Goal: Task Accomplishment & Management: Manage account settings

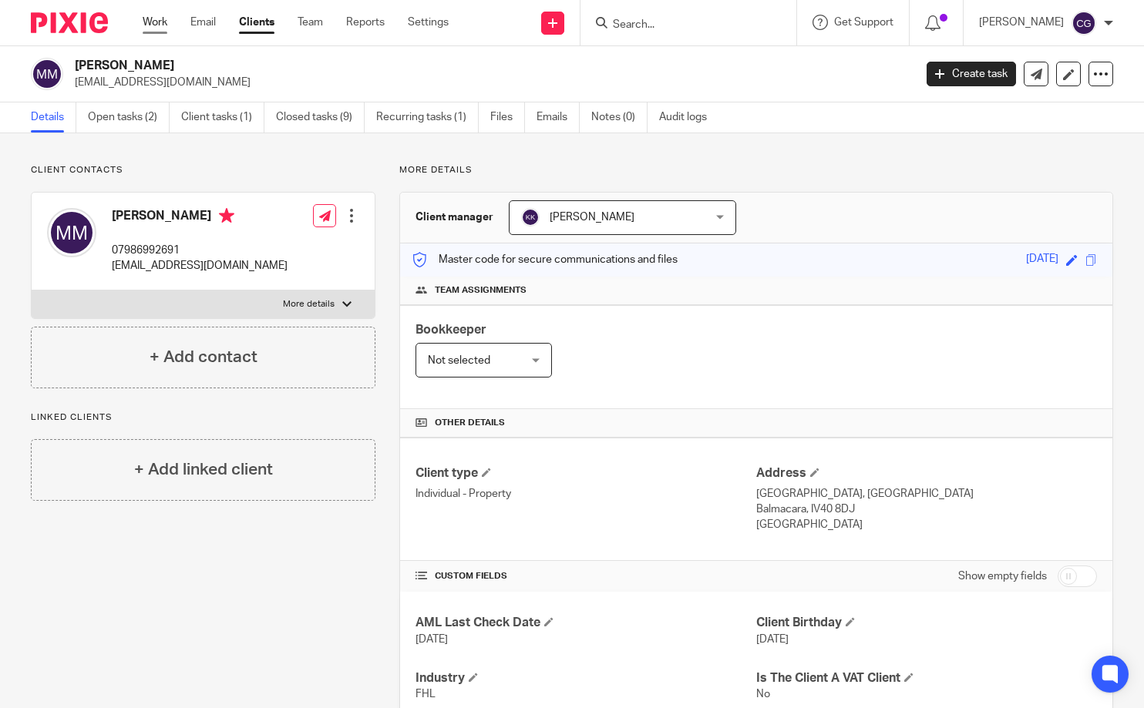
click at [150, 24] on link "Work" at bounding box center [155, 22] width 25 height 15
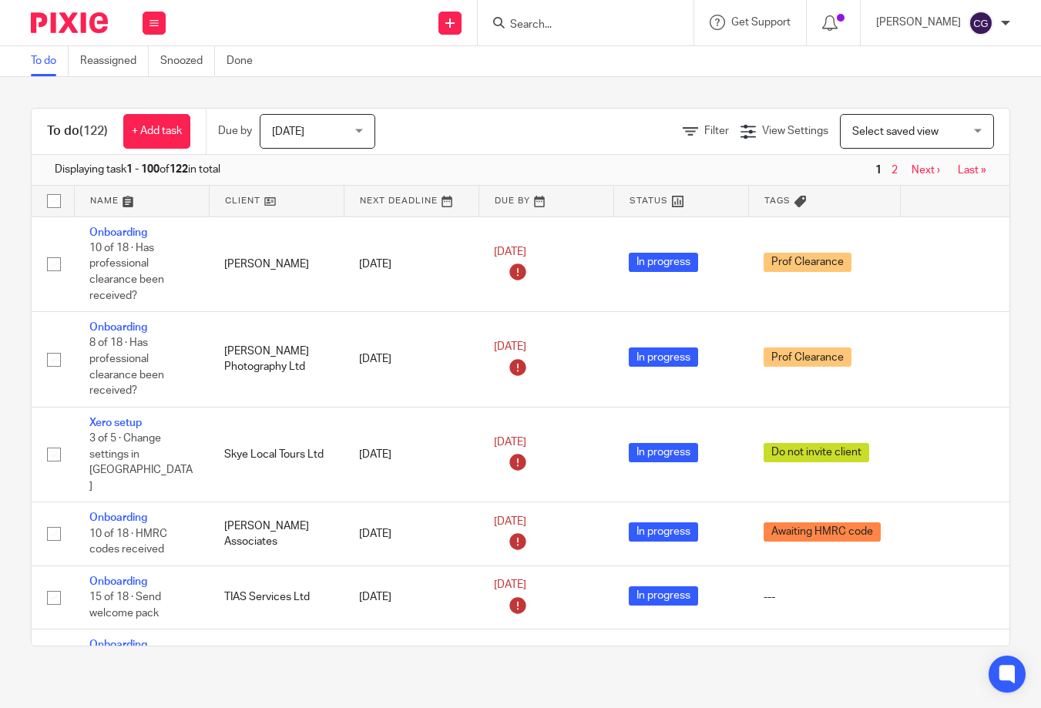
click at [616, 18] on input "Search" at bounding box center [578, 25] width 139 height 14
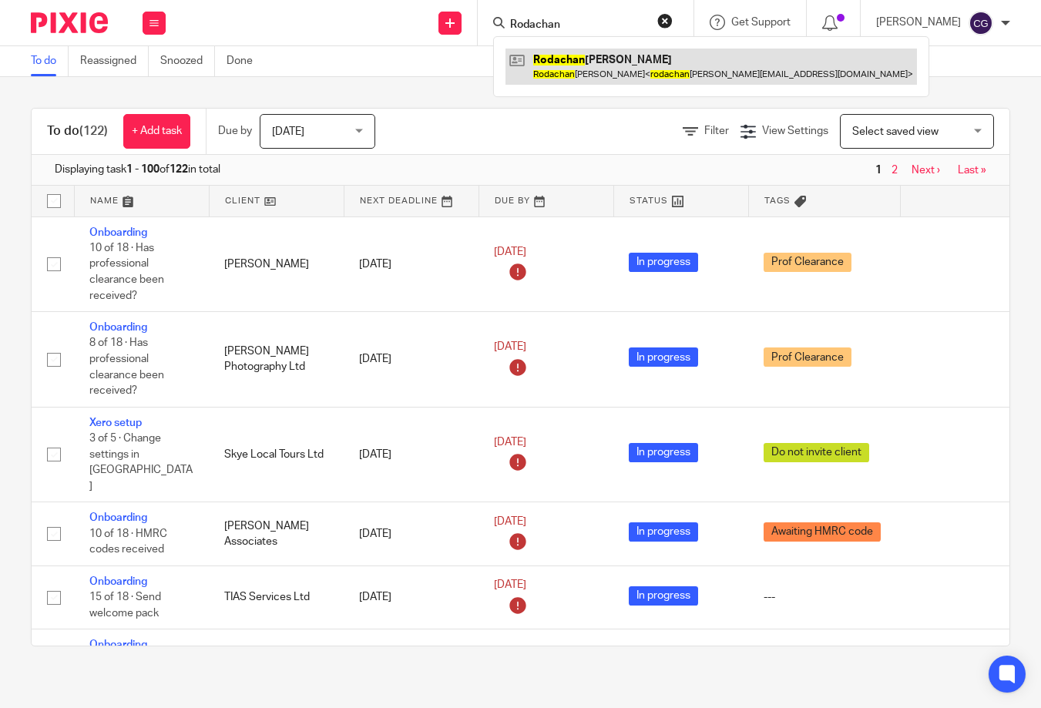
type input "Rodachan"
click at [648, 62] on link at bounding box center [712, 66] width 412 height 35
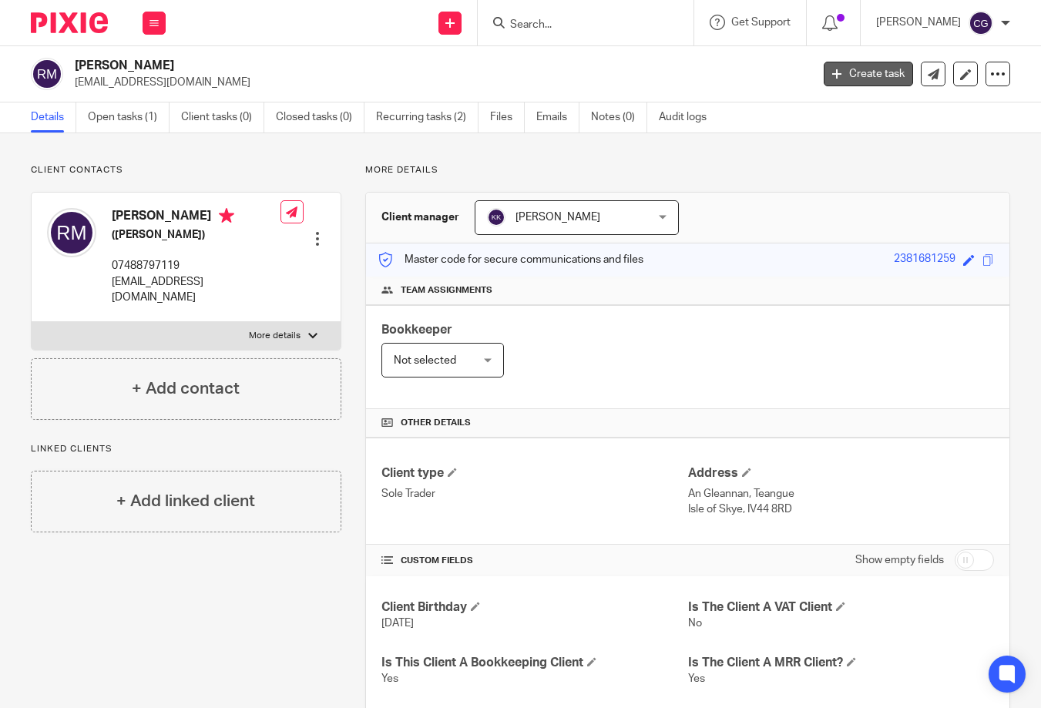
click at [895, 70] on link "Create task" at bounding box center [868, 74] width 89 height 25
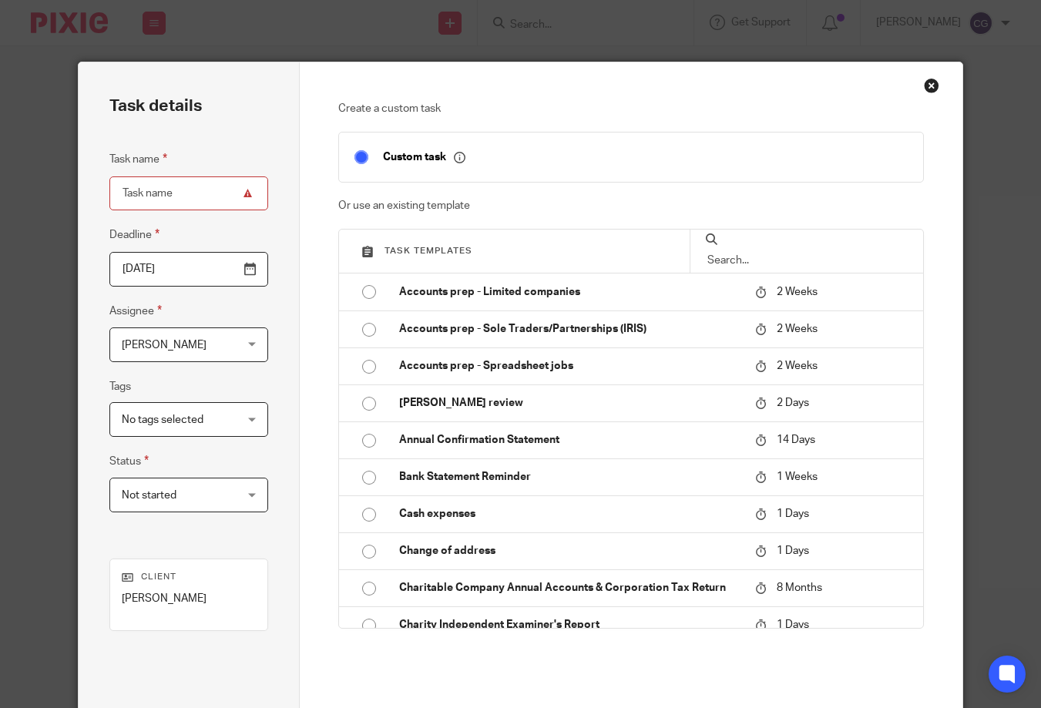
click at [738, 252] on input "text" at bounding box center [807, 260] width 202 height 17
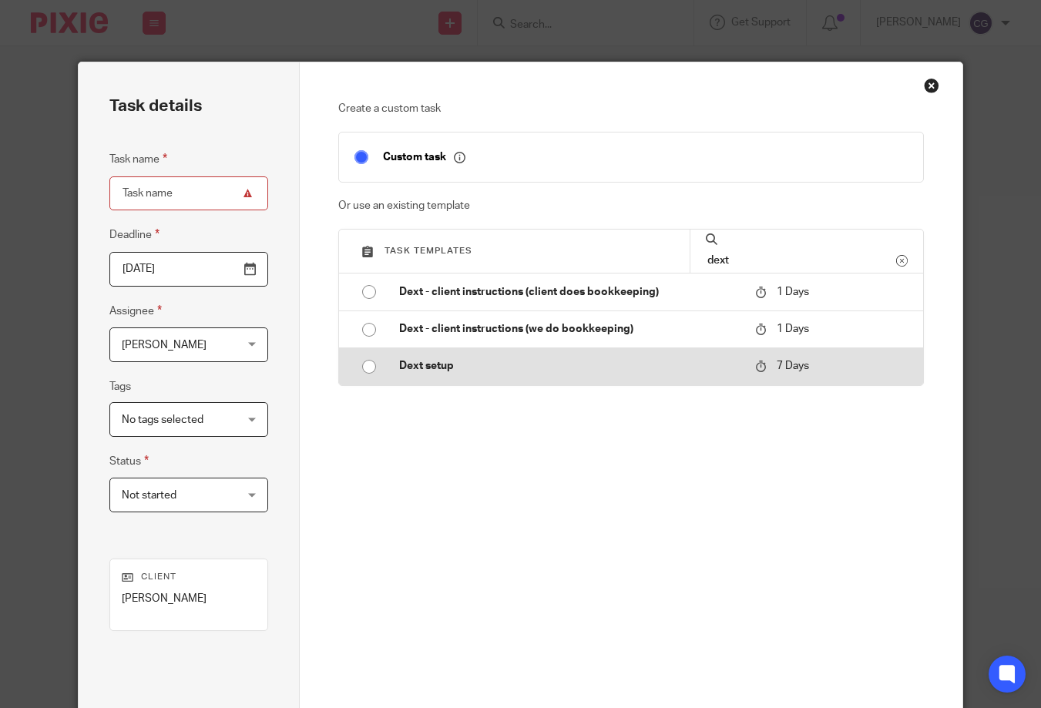
type input "dext"
click at [360, 374] on input "radio" at bounding box center [369, 366] width 29 height 29
type input "2025-08-20"
type input "Dext setup"
checkbox input "false"
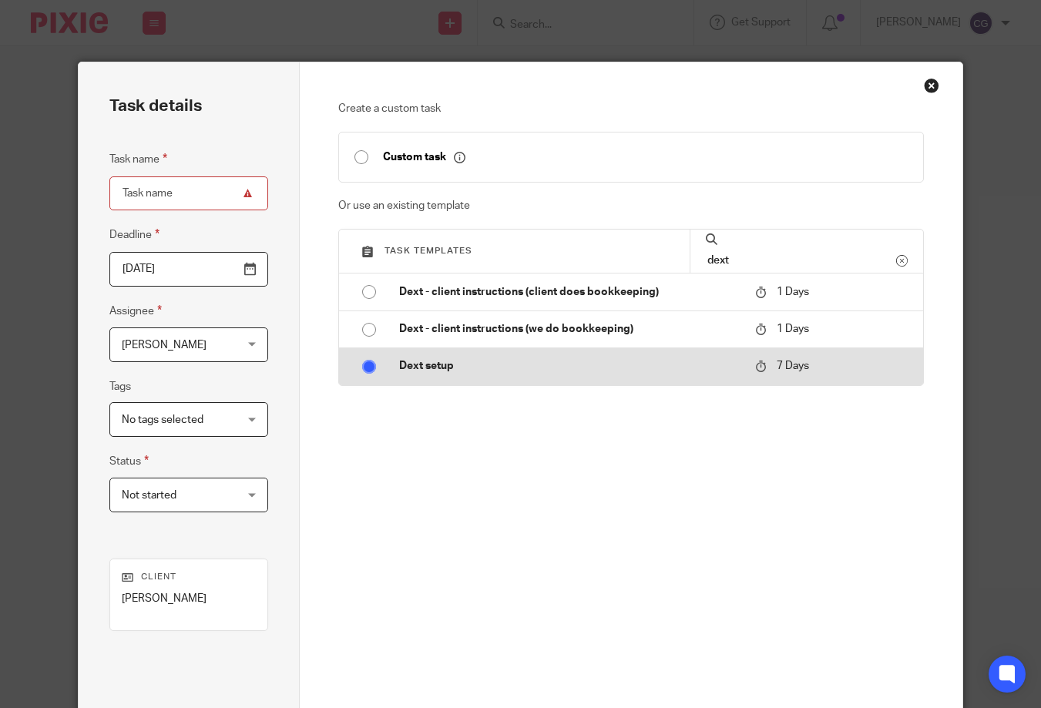
radio input "false"
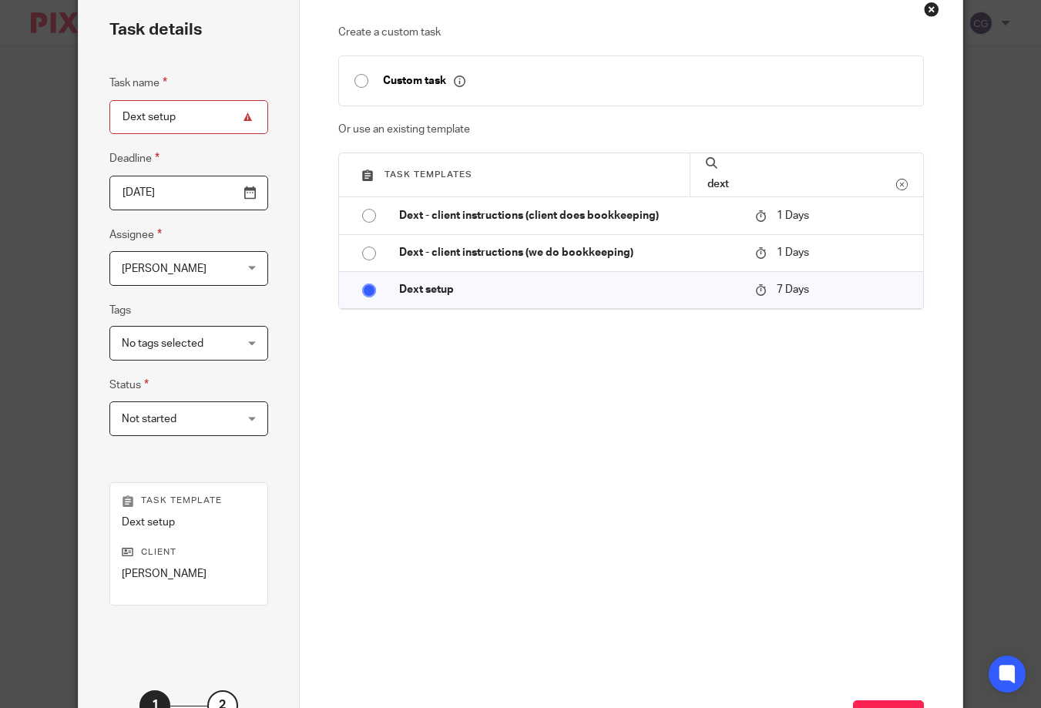
scroll to position [203, 0]
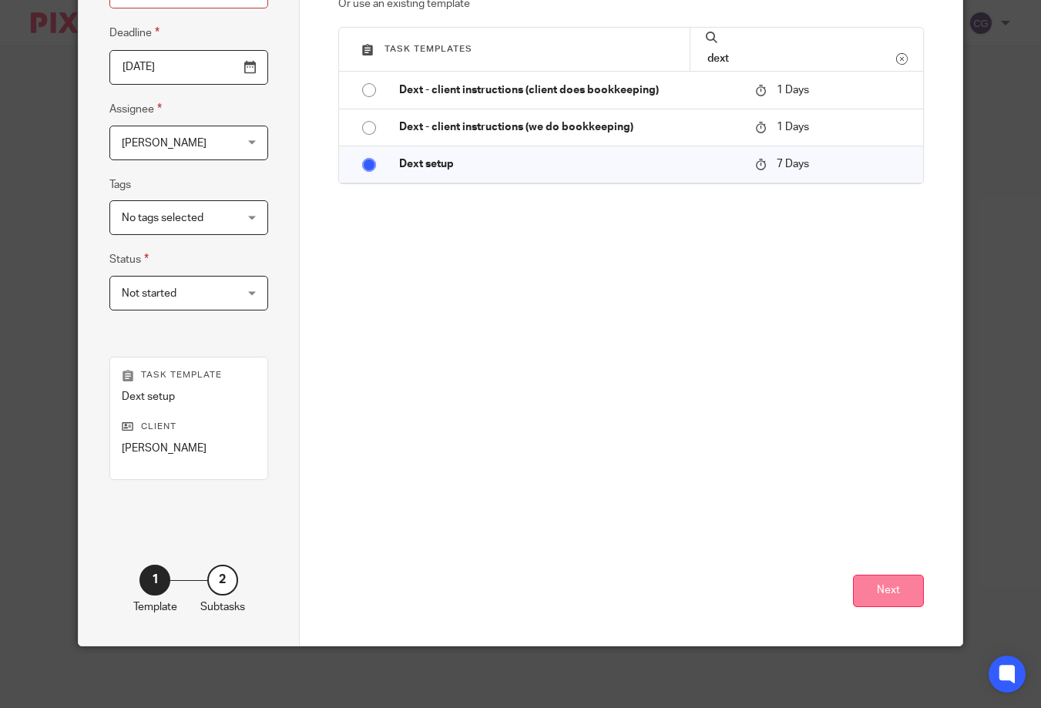
click at [873, 600] on button "Next" at bounding box center [888, 591] width 71 height 33
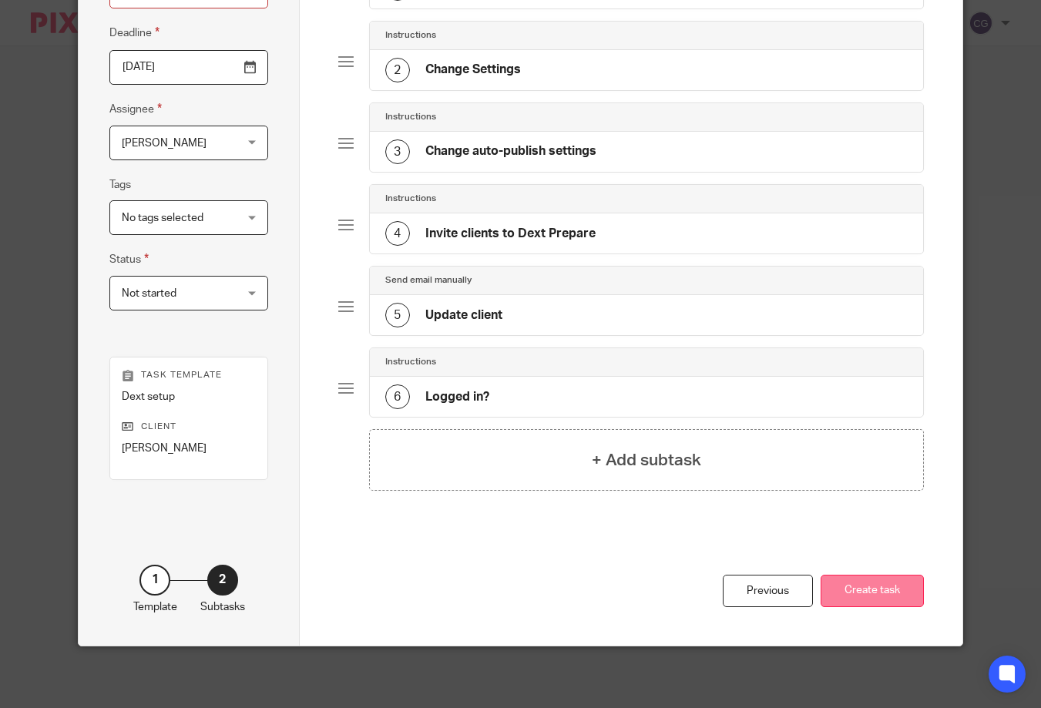
click at [856, 592] on button "Create task" at bounding box center [872, 591] width 103 height 33
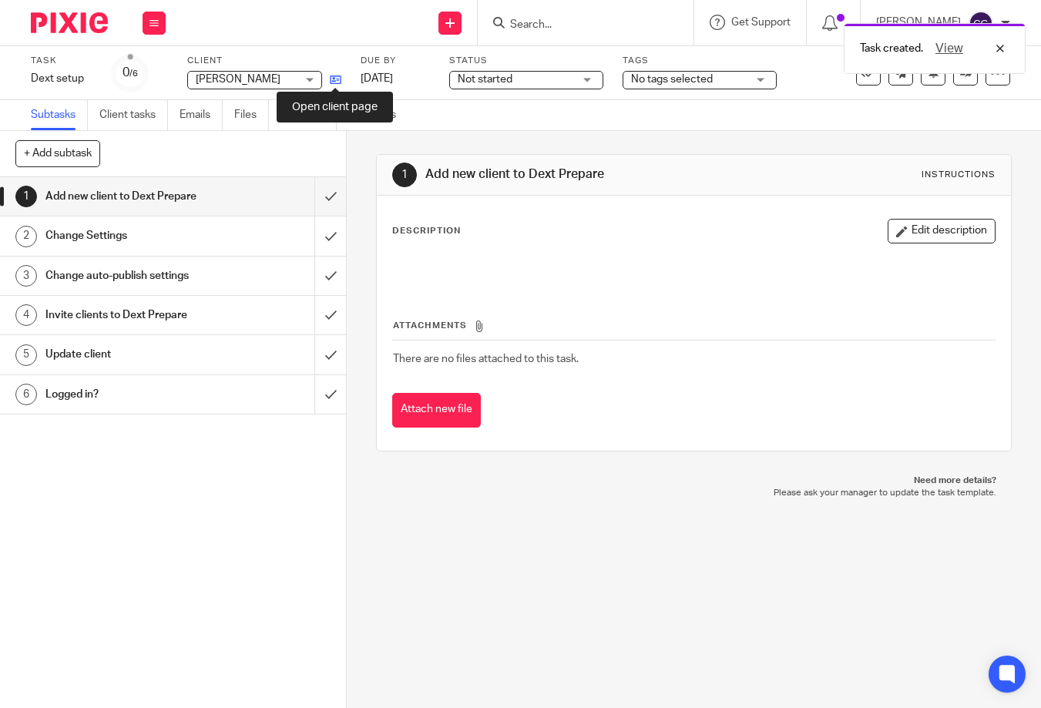
click at [339, 80] on icon at bounding box center [336, 80] width 12 height 12
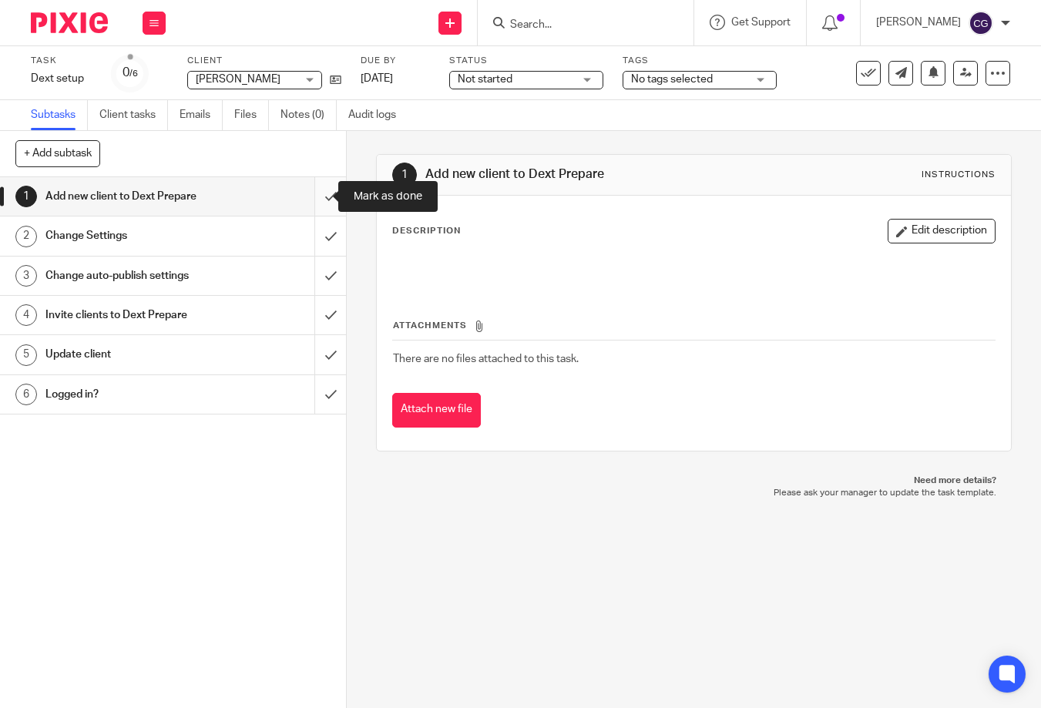
click at [312, 200] on input "submit" at bounding box center [173, 196] width 346 height 39
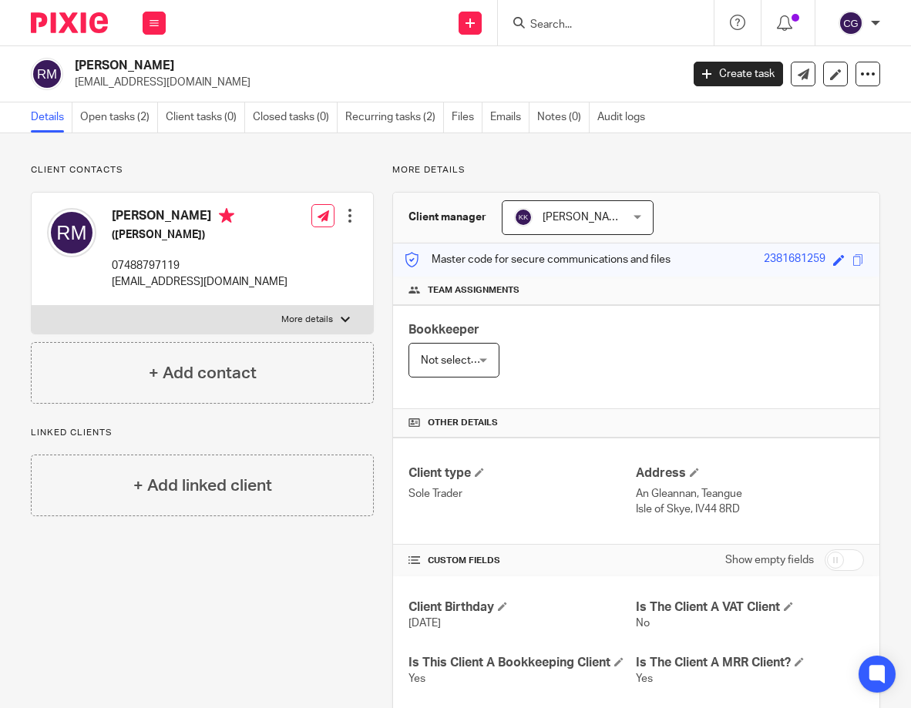
click at [184, 287] on p "rodachanmack@outlook.com" at bounding box center [200, 281] width 176 height 15
click at [184, 287] on p "[EMAIL_ADDRESS][DOMAIN_NAME]" at bounding box center [200, 281] width 176 height 15
click at [134, 262] on p "07488797119" at bounding box center [200, 265] width 176 height 15
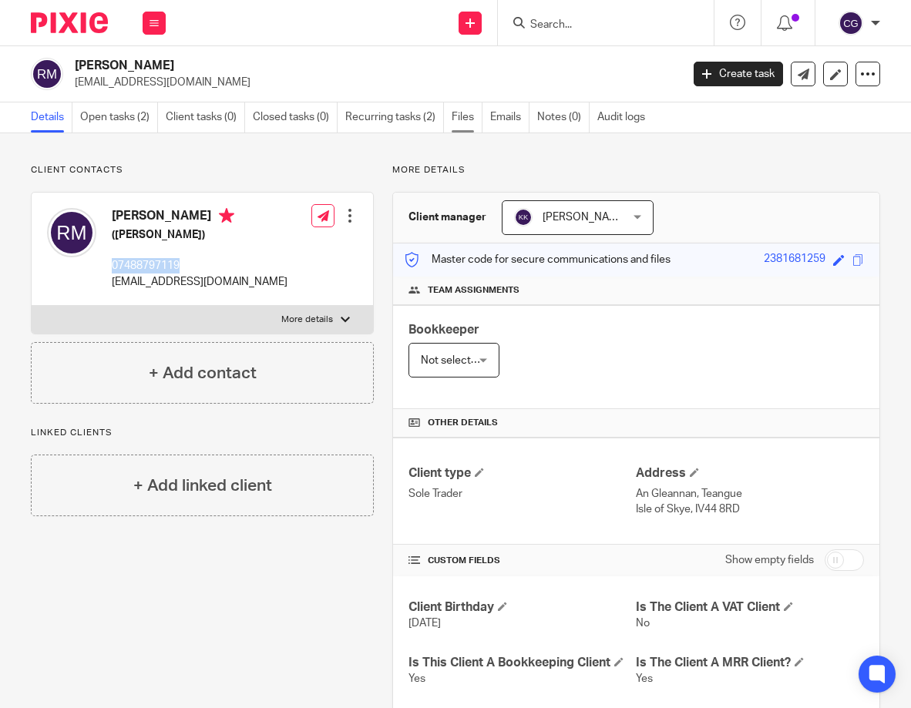
click at [469, 119] on link "Files" at bounding box center [467, 118] width 31 height 30
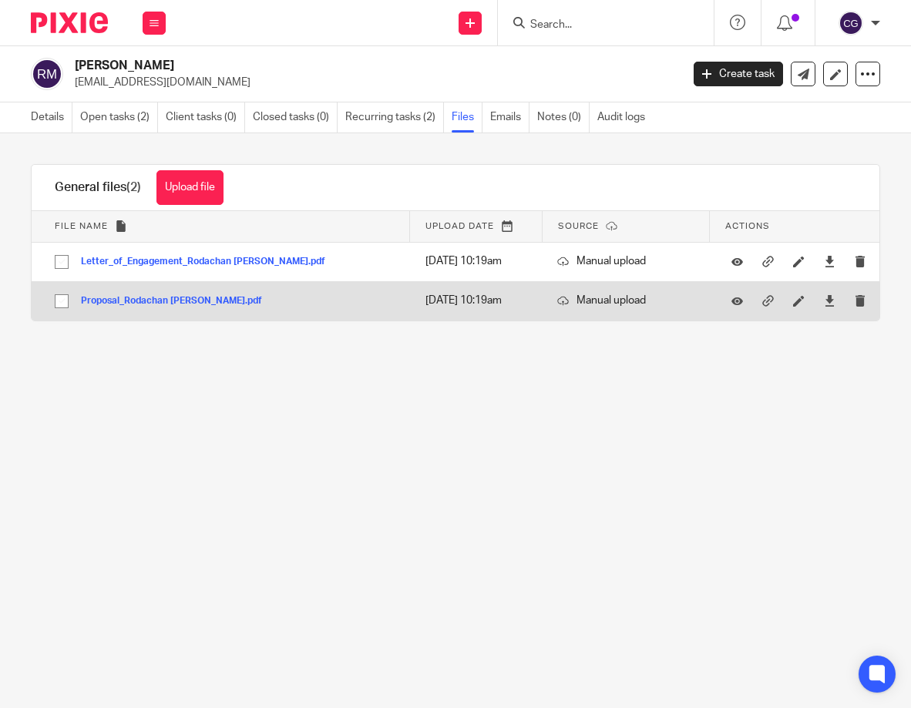
click at [144, 301] on button "Proposal_Rodachan [PERSON_NAME].pdf" at bounding box center [177, 301] width 193 height 11
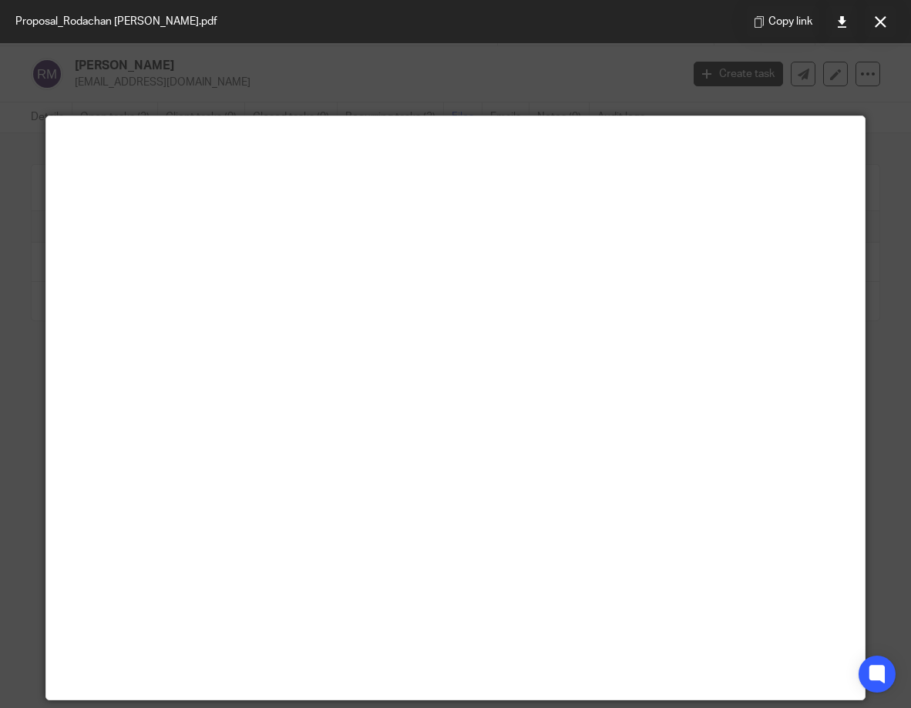
click at [882, 26] on icon at bounding box center [881, 22] width 12 height 12
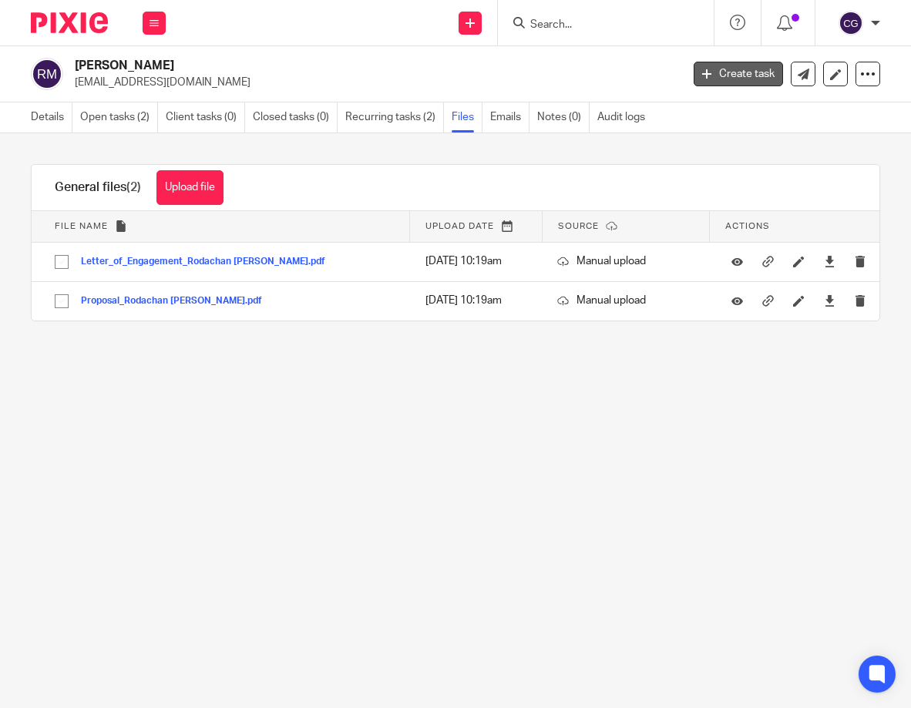
click at [694, 85] on link "Create task" at bounding box center [738, 74] width 89 height 25
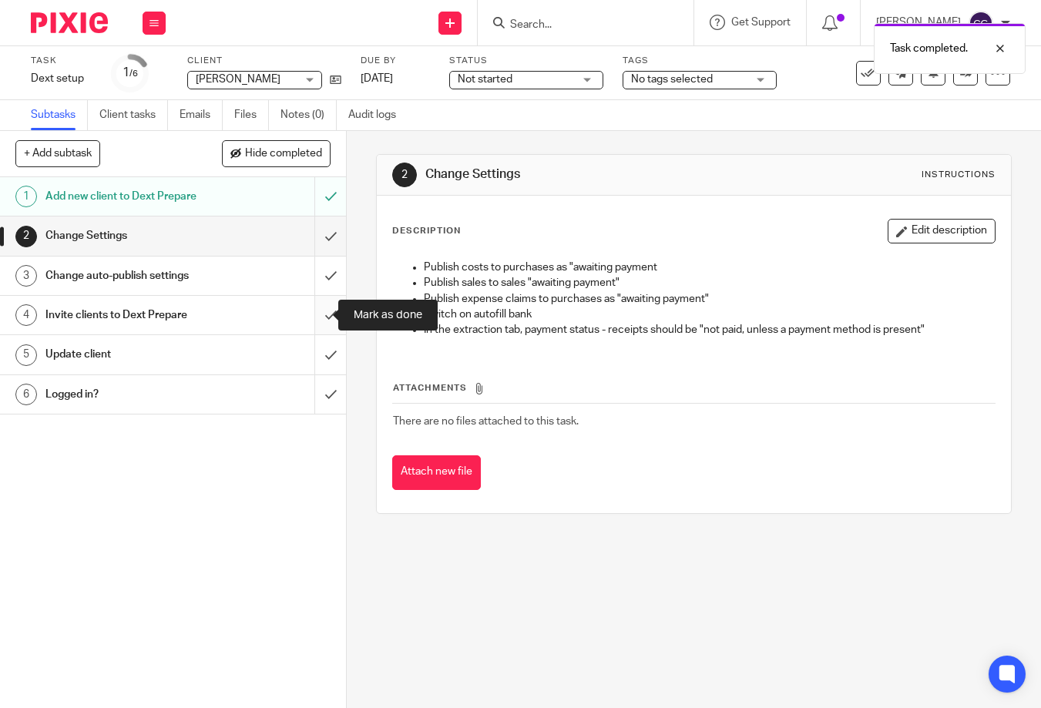
click at [324, 314] on input "submit" at bounding box center [173, 315] width 346 height 39
click at [231, 315] on div "Invite clients to Dext Prepare" at bounding box center [172, 315] width 254 height 23
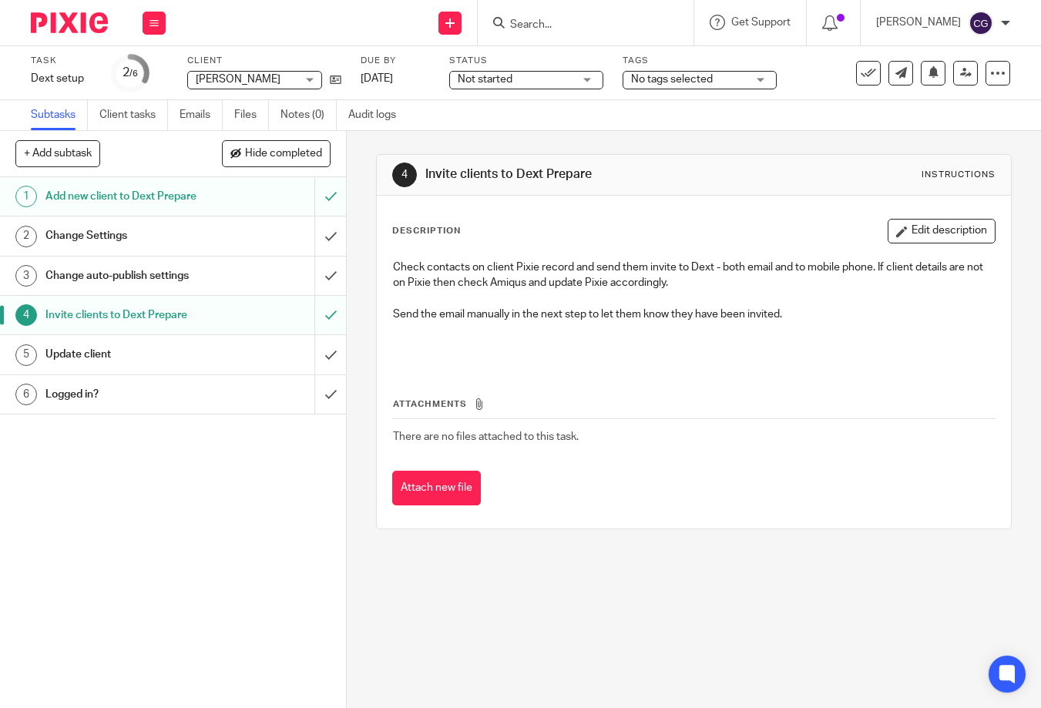
click at [237, 355] on div "Update client" at bounding box center [172, 354] width 254 height 23
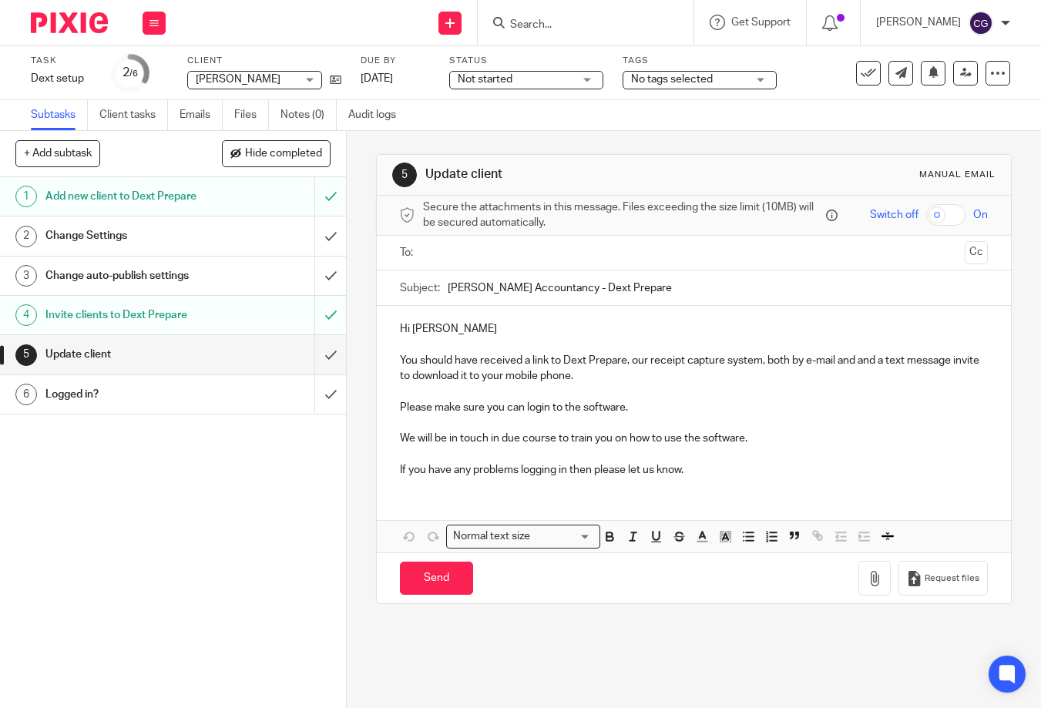
click at [435, 264] on ul at bounding box center [695, 252] width 541 height 25
click at [436, 256] on input "text" at bounding box center [694, 253] width 530 height 18
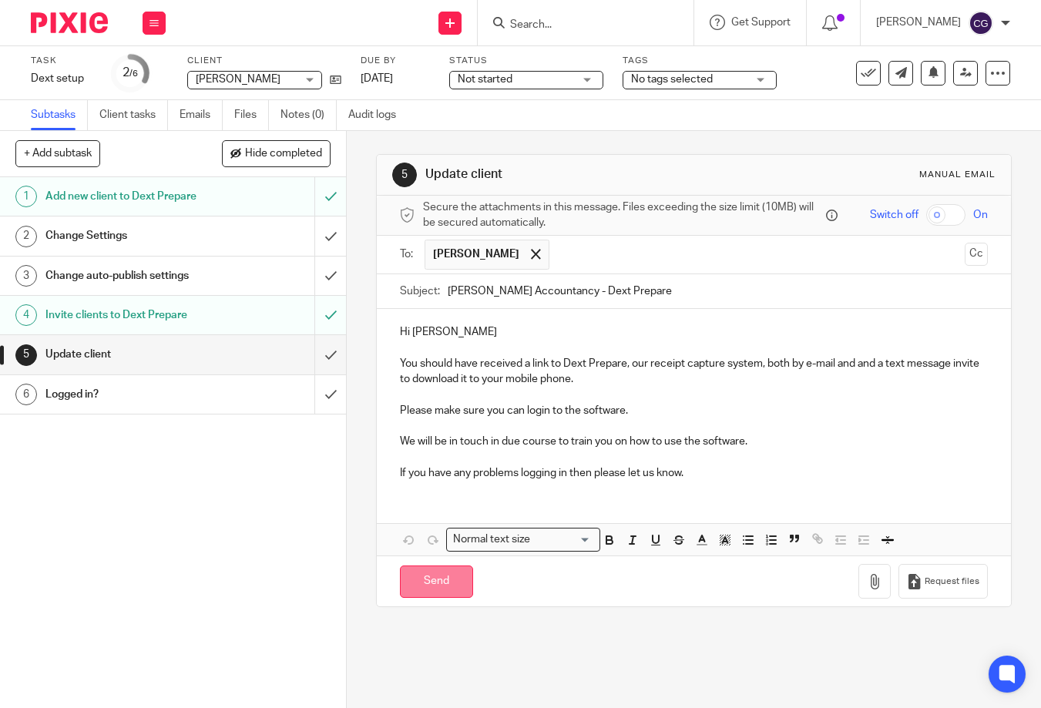
click at [455, 577] on input "Send" at bounding box center [436, 582] width 73 height 33
type input "Sent"
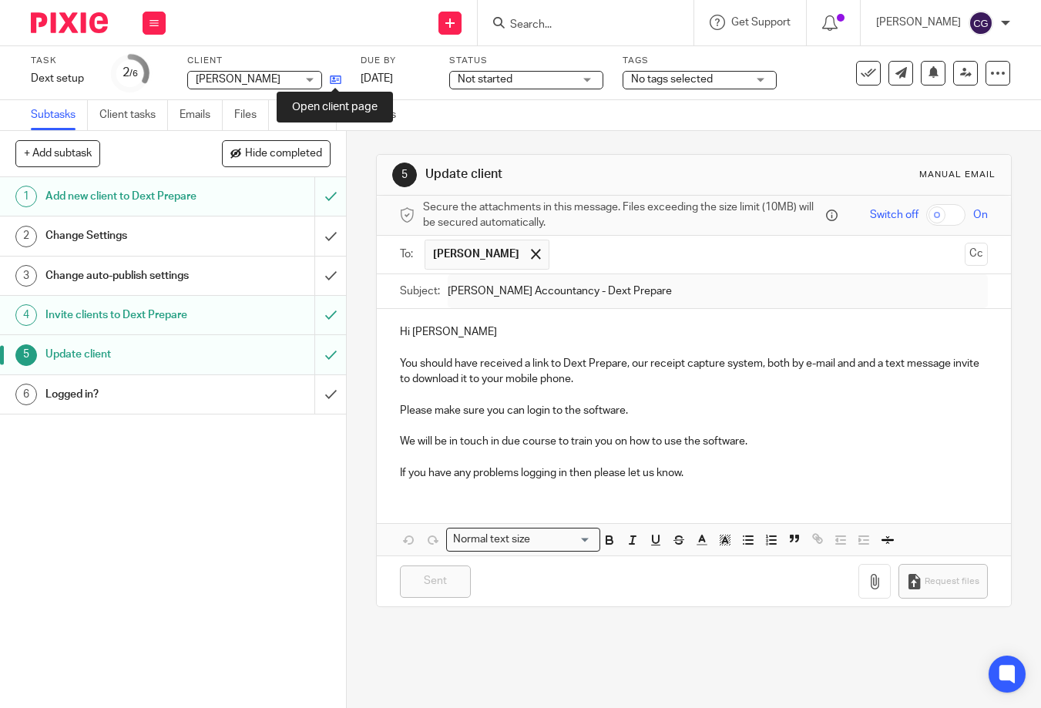
click at [331, 76] on icon at bounding box center [336, 80] width 12 height 12
click at [584, 26] on input "Search" at bounding box center [578, 25] width 139 height 14
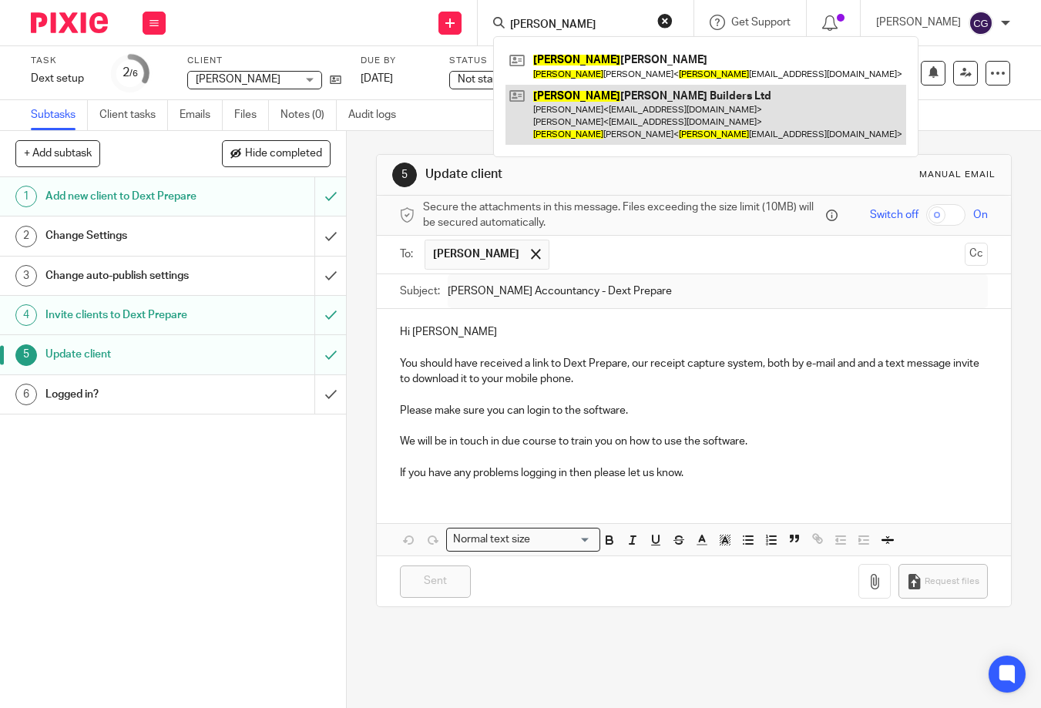
type input "norman"
click at [709, 129] on link at bounding box center [706, 115] width 401 height 61
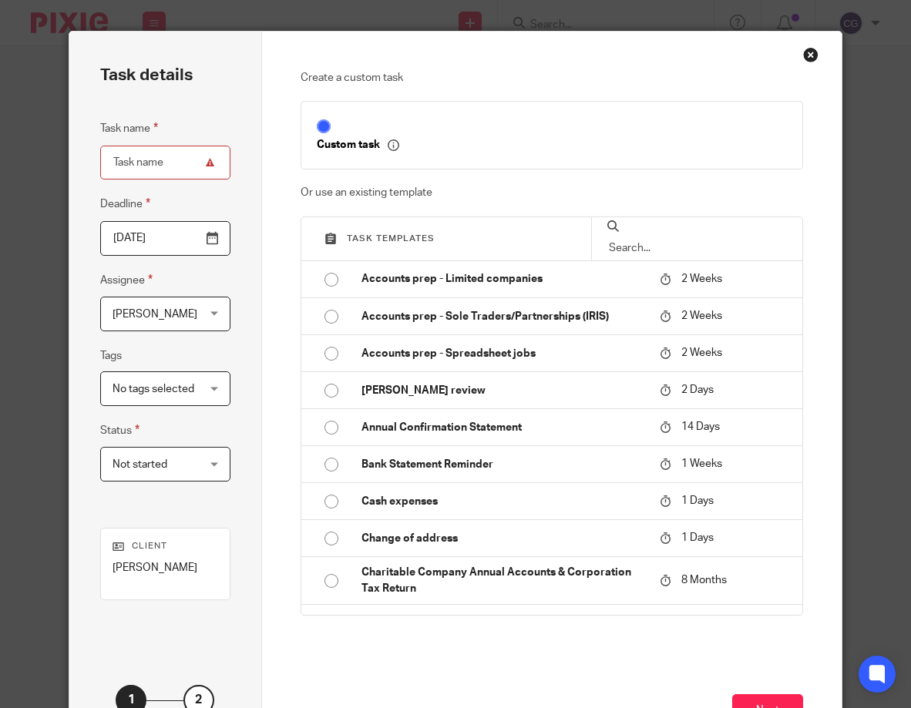
click at [663, 240] on input "text" at bounding box center [697, 248] width 180 height 17
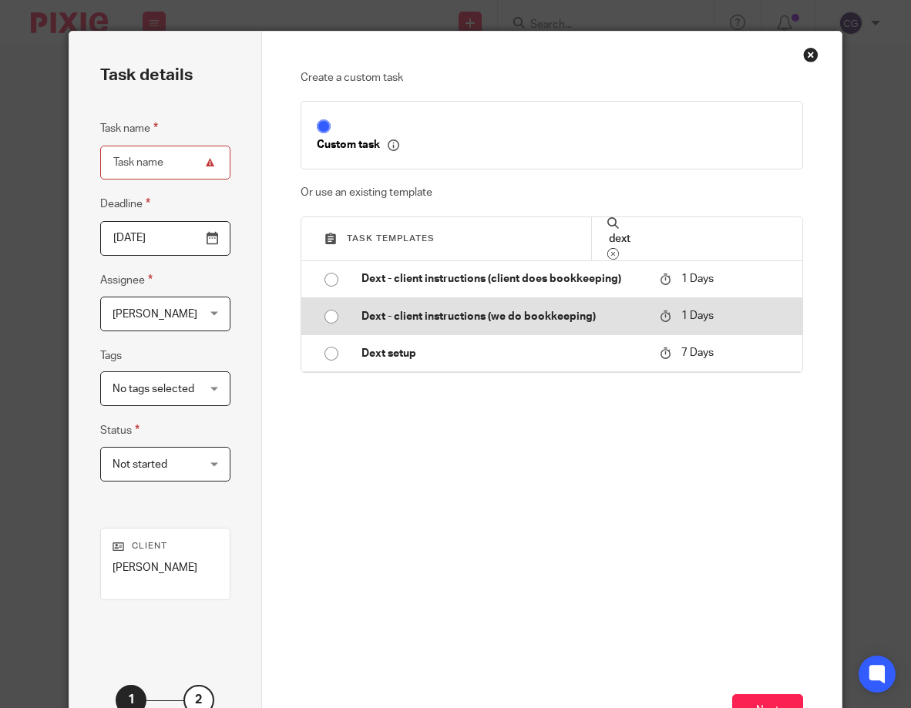
type input "dext"
click at [323, 314] on input "radio" at bounding box center [331, 316] width 29 height 29
type input "[DATE]"
type input "Dext - client instructions (we do bookkeeping)"
checkbox input "false"
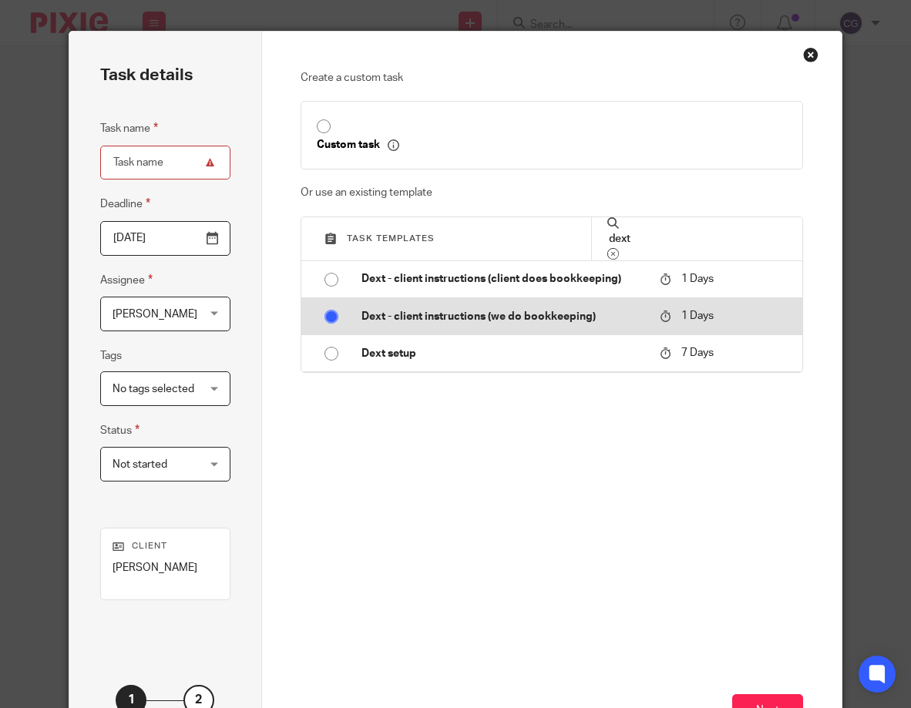
radio input "false"
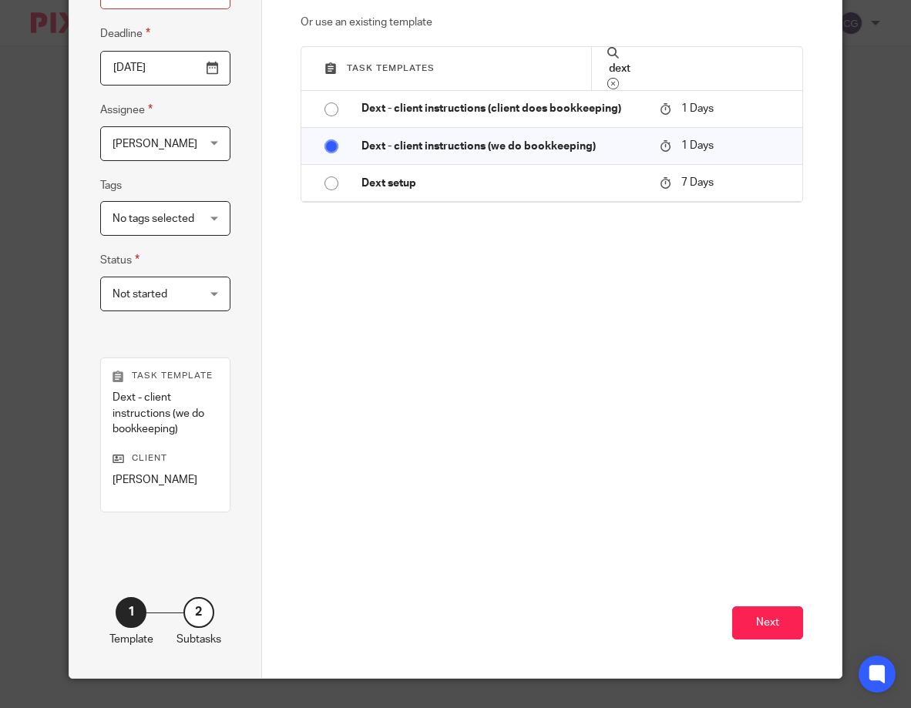
scroll to position [173, 0]
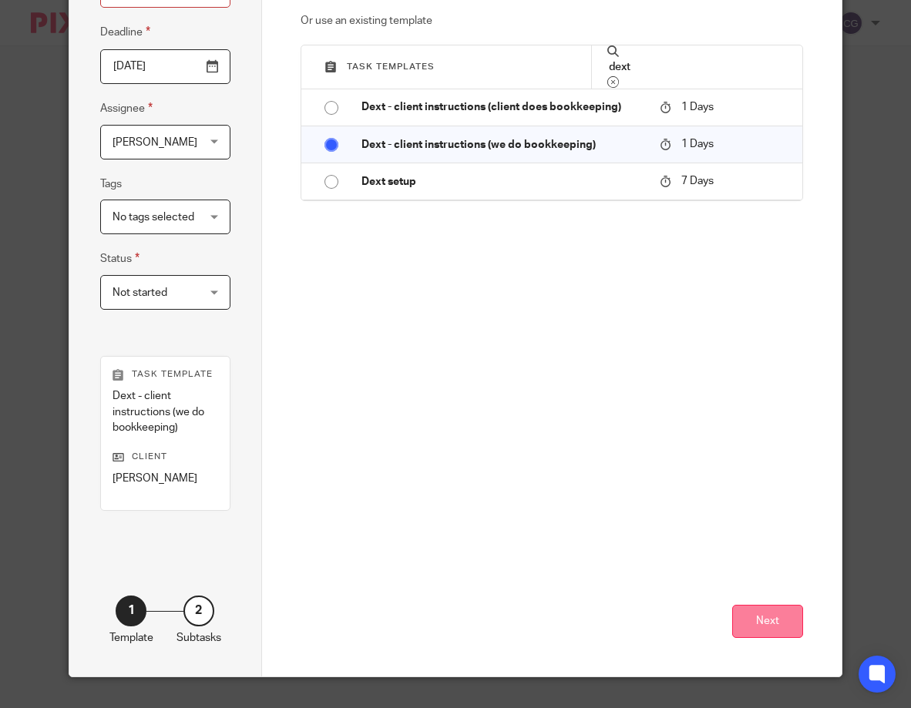
click at [772, 633] on button "Next" at bounding box center [767, 621] width 71 height 33
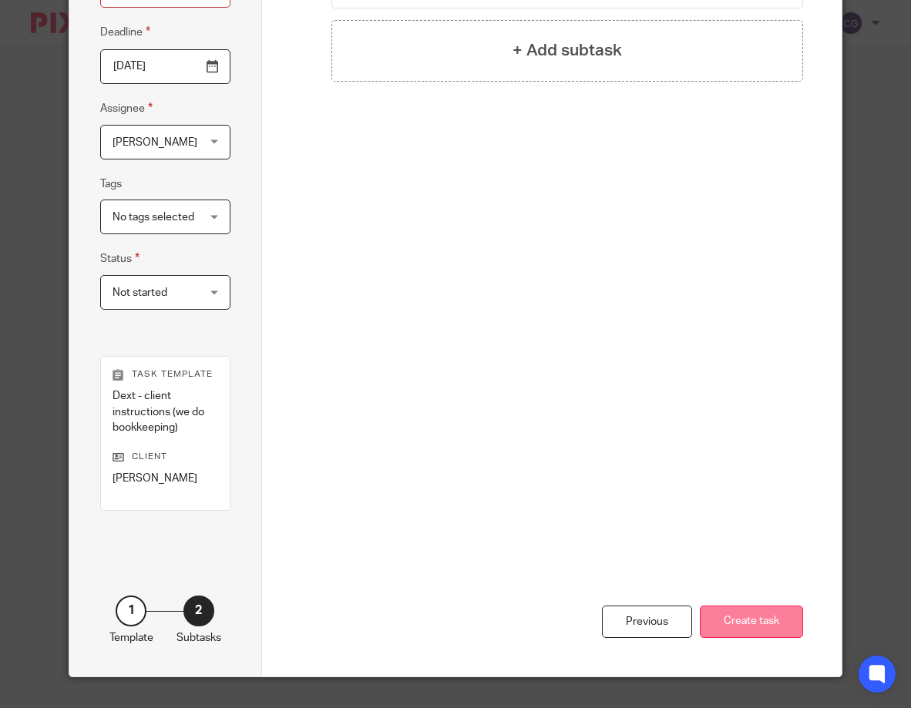
click at [726, 627] on button "Create task" at bounding box center [751, 622] width 103 height 33
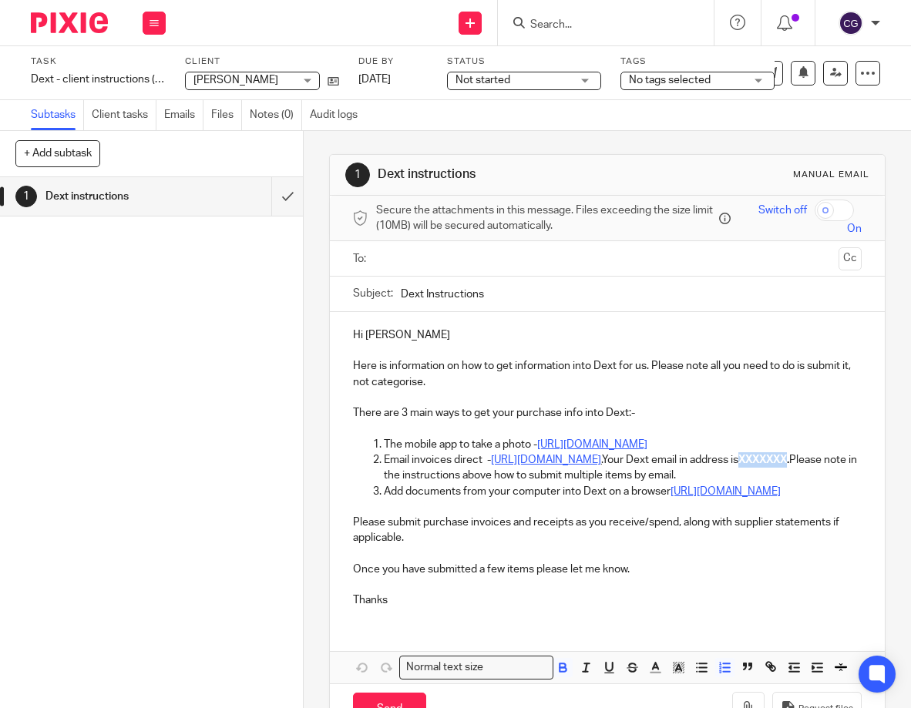
drag, startPoint x: 497, startPoint y: 495, endPoint x: 546, endPoint y: 496, distance: 48.6
click at [738, 466] on strong "XXXXXXX." at bounding box center [763, 460] width 51 height 11
paste div
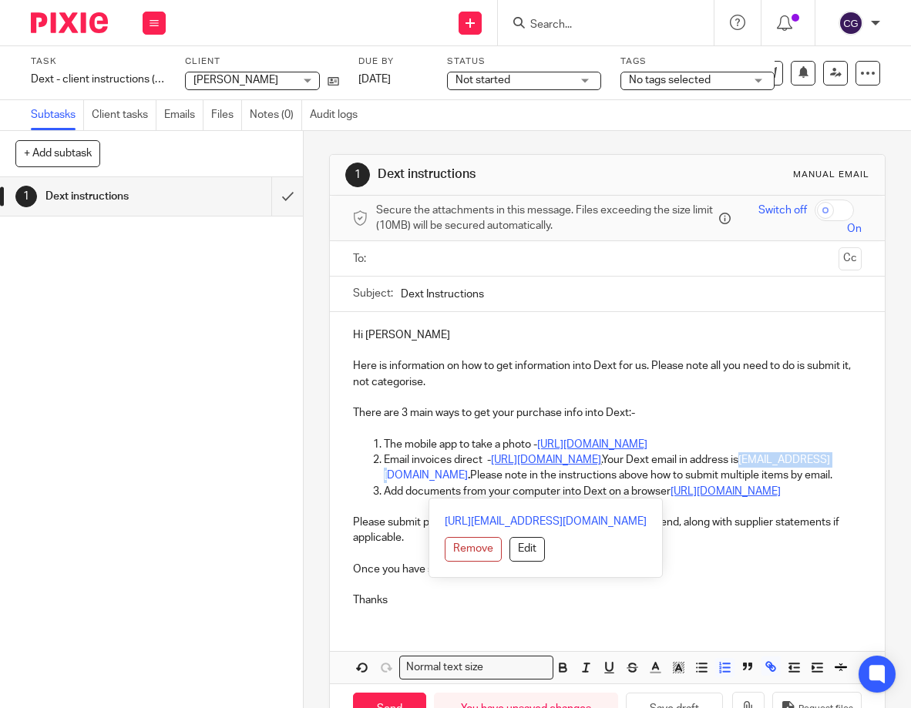
drag, startPoint x: 496, startPoint y: 494, endPoint x: 587, endPoint y: 493, distance: 90.2
click at [587, 484] on p "Email invoices direct - https://help.dext.com/en/s/article/how-to-submit-items-…" at bounding box center [623, 468] width 478 height 32
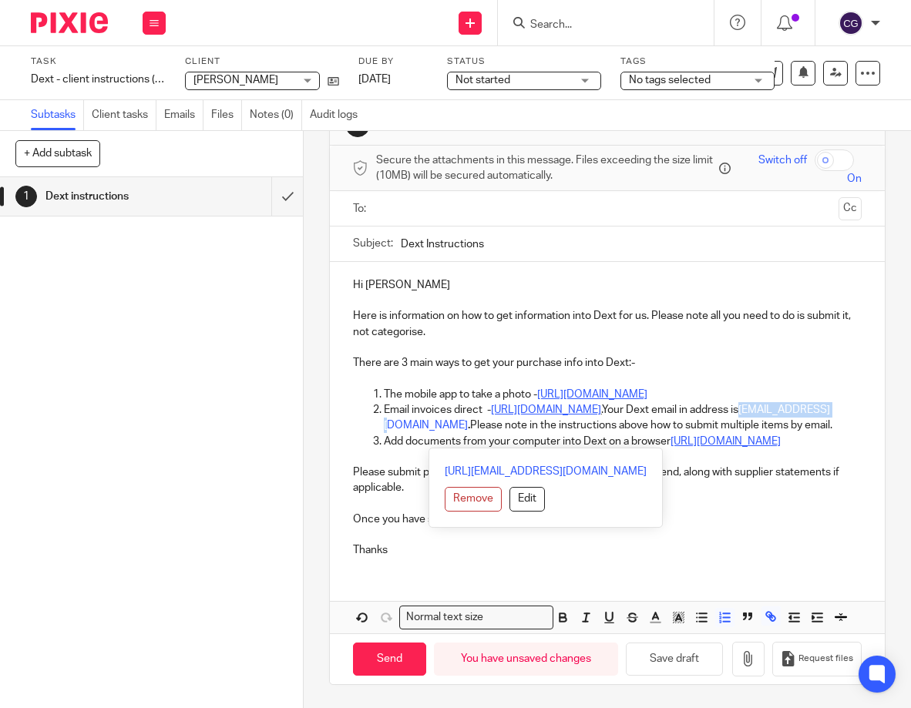
scroll to position [130, 0]
drag, startPoint x: 496, startPoint y: 362, endPoint x: 585, endPoint y: 362, distance: 88.6
click at [585, 405] on link "rodachan@dext.cc" at bounding box center [607, 418] width 446 height 26
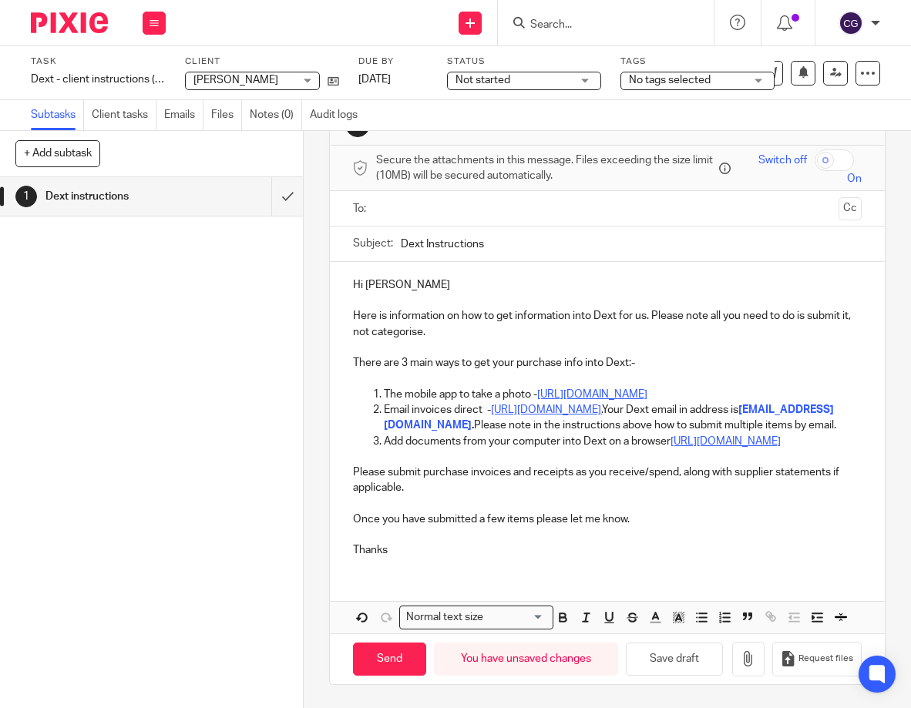
click at [654, 527] on p at bounding box center [607, 534] width 509 height 15
click at [389, 643] on input "Send" at bounding box center [389, 659] width 73 height 33
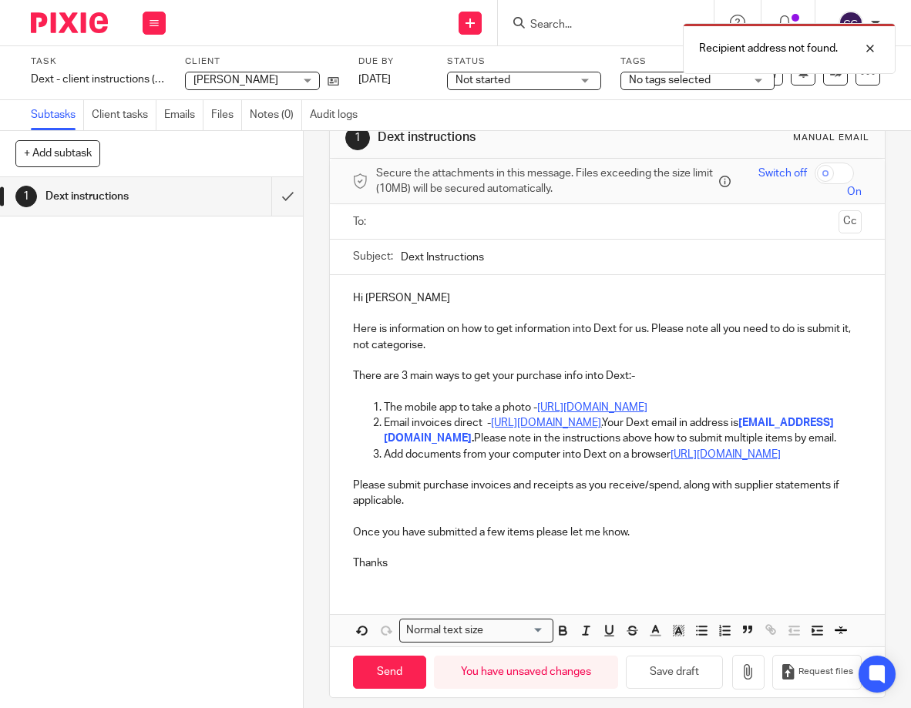
scroll to position [0, 0]
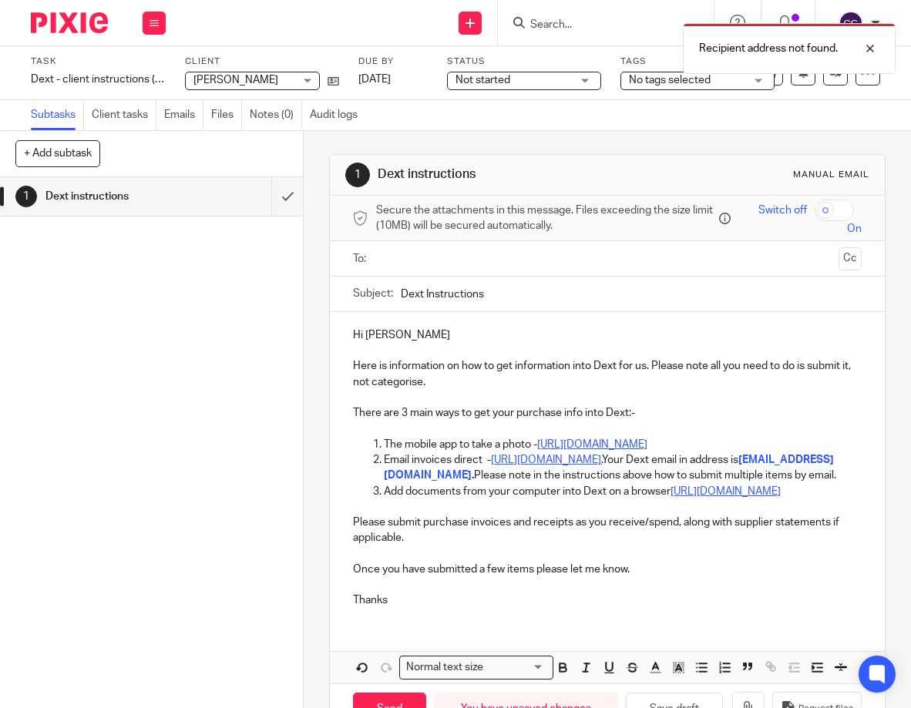
click at [445, 247] on ul at bounding box center [608, 258] width 461 height 25
click at [444, 257] on input "text" at bounding box center [607, 259] width 451 height 18
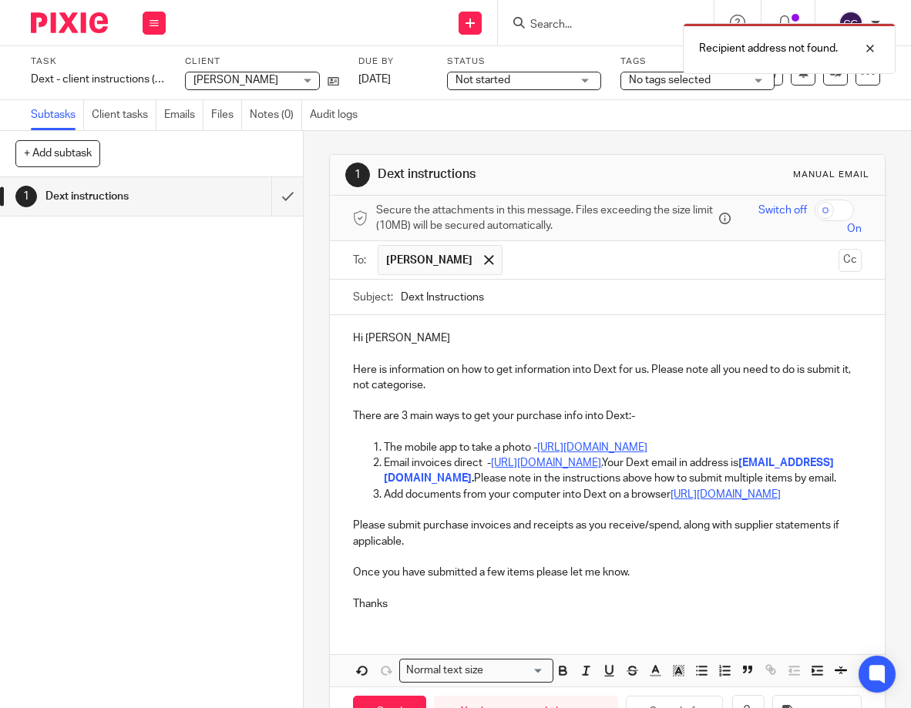
scroll to position [133, 0]
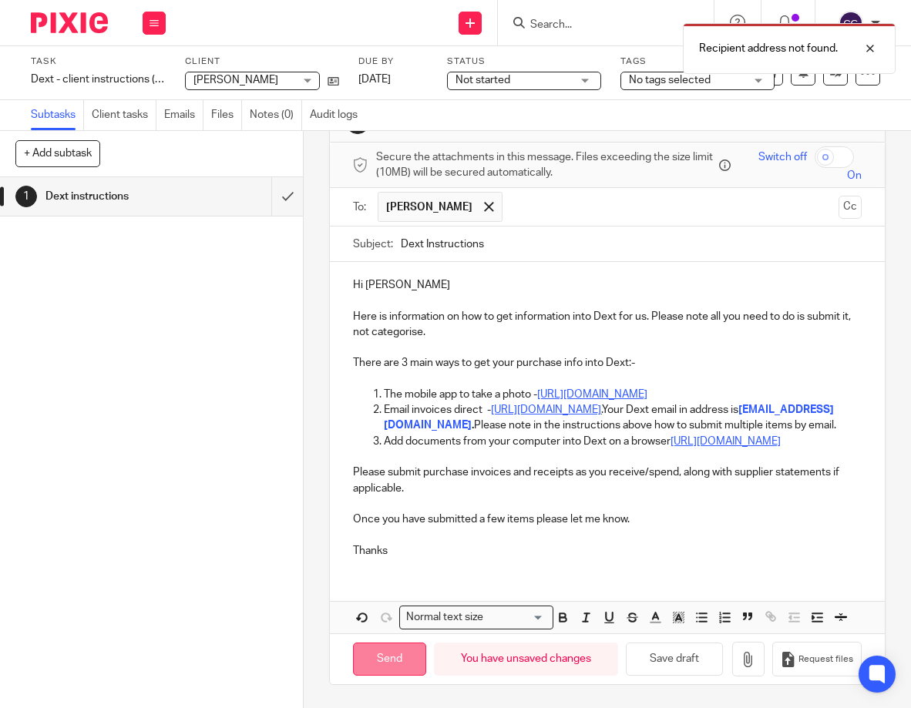
click at [375, 643] on input "Send" at bounding box center [389, 659] width 73 height 33
type input "Sent"
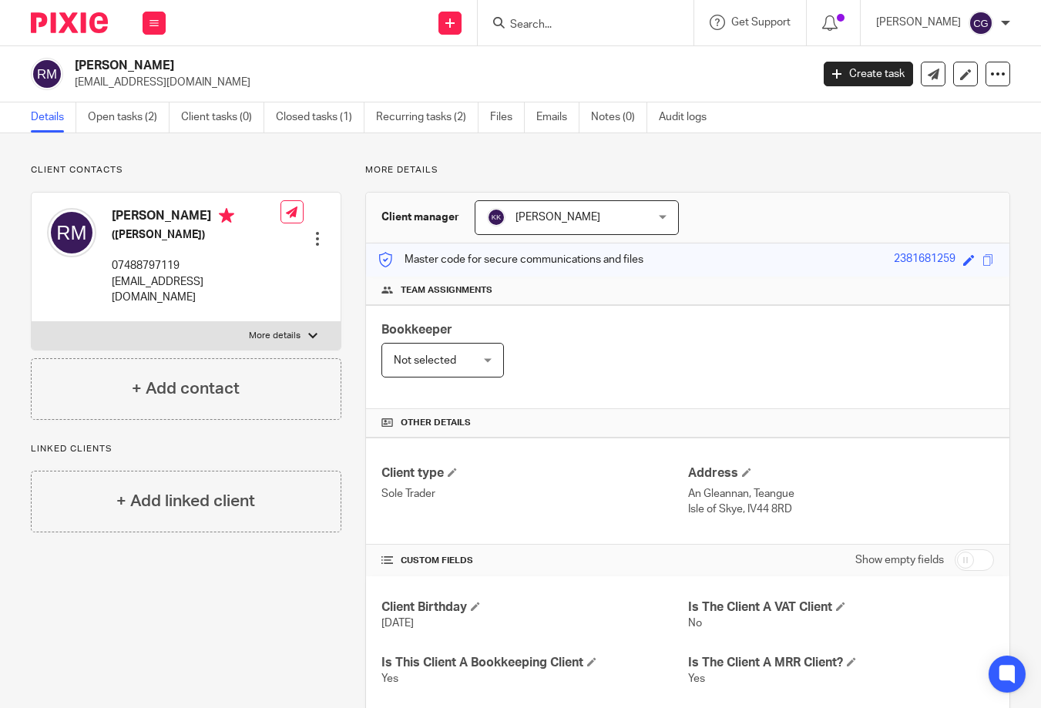
click at [163, 83] on p "[EMAIL_ADDRESS][DOMAIN_NAME]" at bounding box center [438, 82] width 726 height 15
copy main "rodachanmack@outlook.com Create task Update from Companies House Export data Me…"
click at [154, 266] on p "07488797119" at bounding box center [196, 265] width 169 height 15
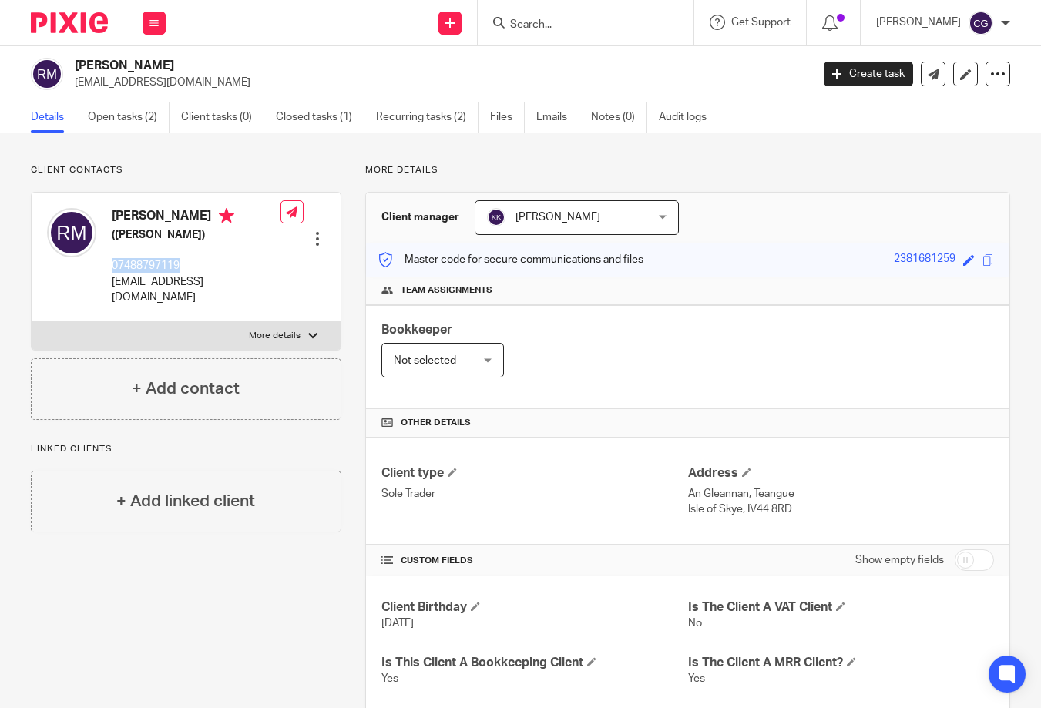
click at [154, 266] on p "07488797119" at bounding box center [196, 265] width 169 height 15
copy p "07488797119"
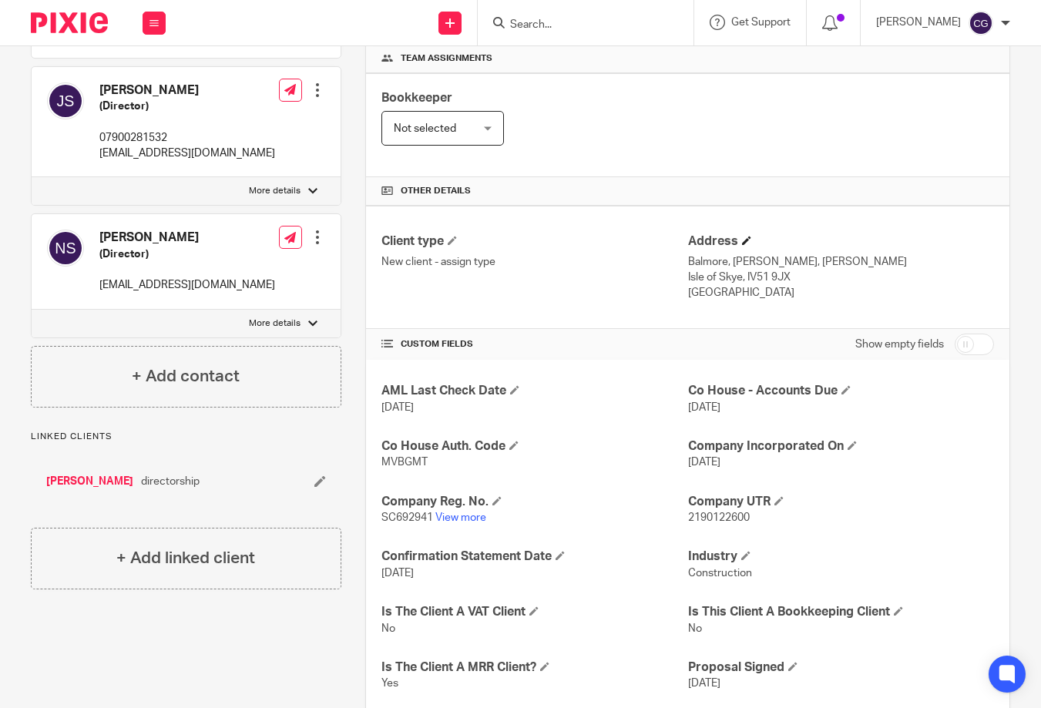
scroll to position [235, 0]
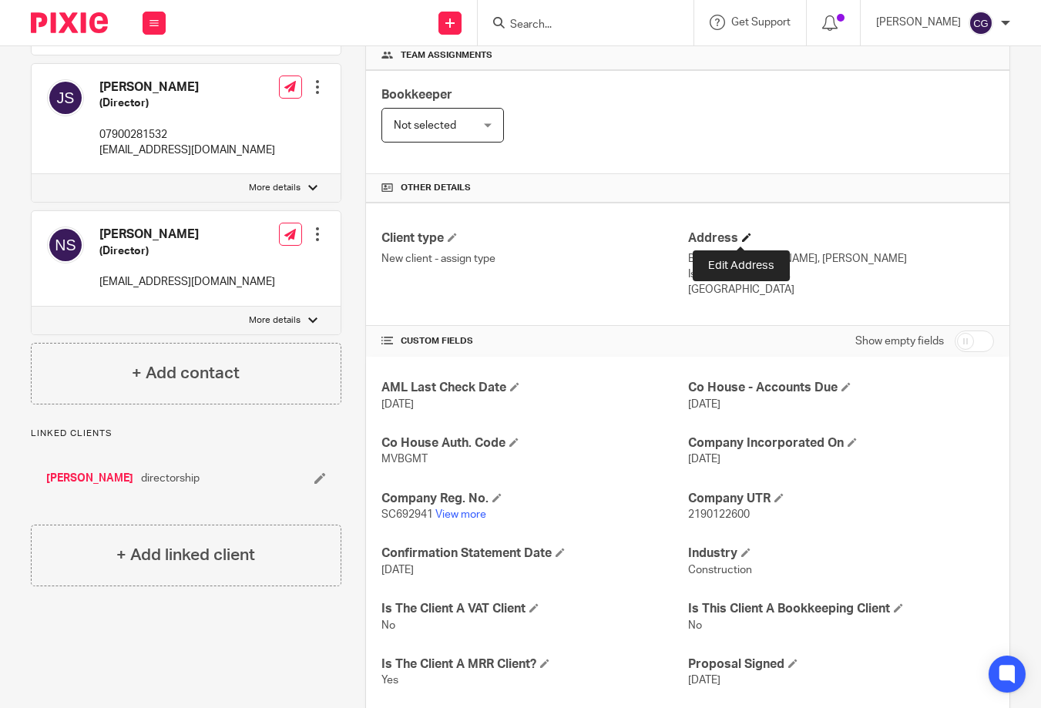
click at [742, 239] on span at bounding box center [746, 237] width 9 height 9
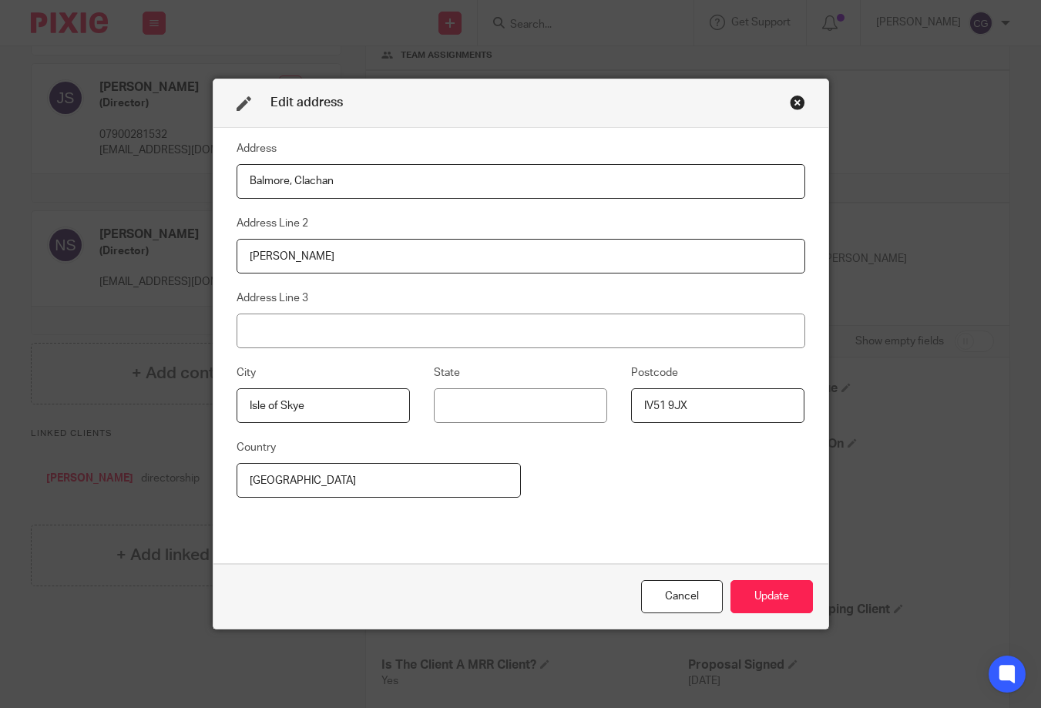
drag, startPoint x: 316, startPoint y: 183, endPoint x: 199, endPoint y: 185, distance: 117.2
click at [199, 185] on div "Edit address Address Balmore, Clachan Address Line 2 Staffin Address Line 3 Cit…" at bounding box center [520, 354] width 1041 height 708
type input "4 Marishadder"
click at [696, 398] on input "IV51 9JX" at bounding box center [717, 405] width 173 height 35
click at [694, 407] on input "IV51 9JX" at bounding box center [717, 405] width 173 height 35
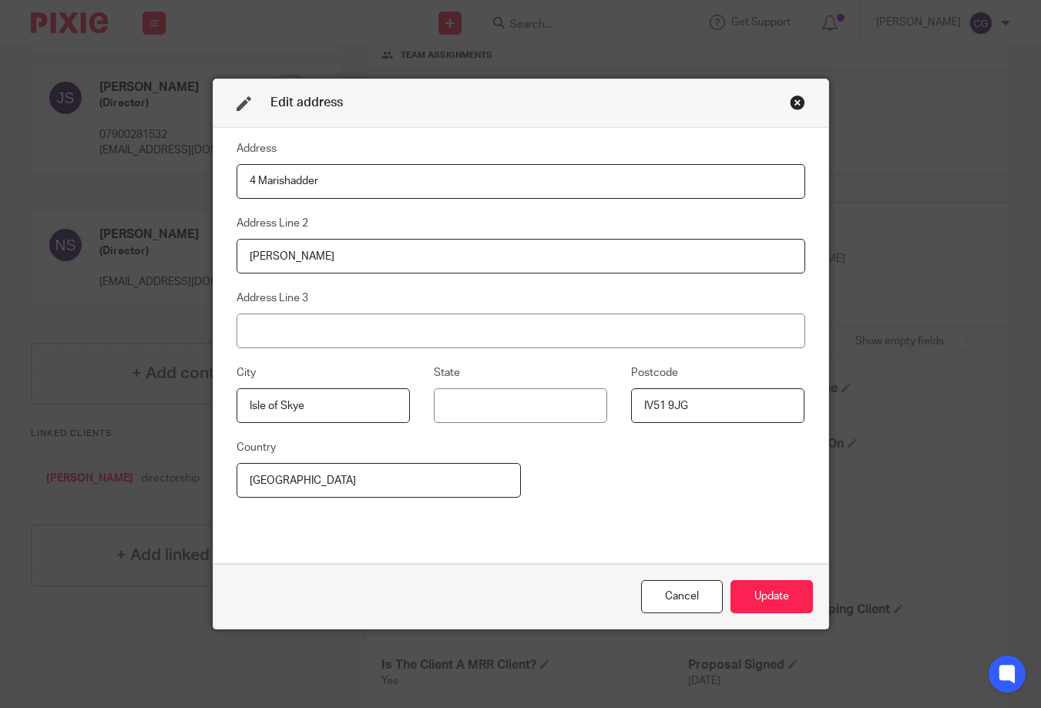
type input "IV51 9JG"
click at [771, 600] on button "Update" at bounding box center [772, 596] width 82 height 33
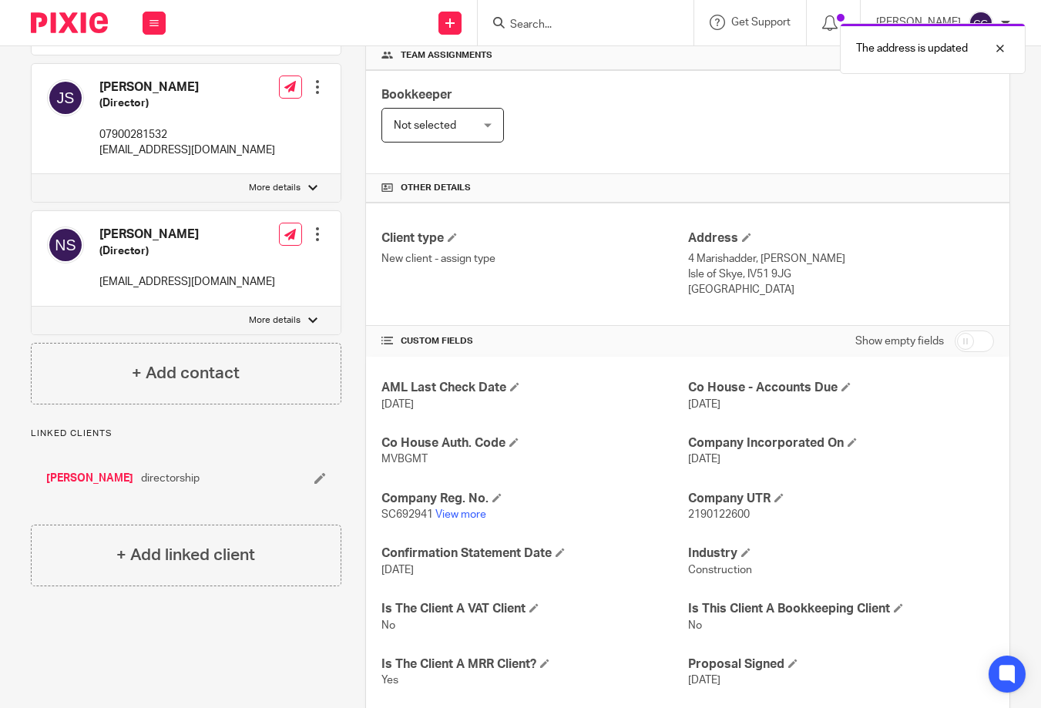
click at [291, 182] on p "More details" at bounding box center [275, 188] width 52 height 12
click at [32, 174] on input "More details" at bounding box center [31, 173] width 1 height 1
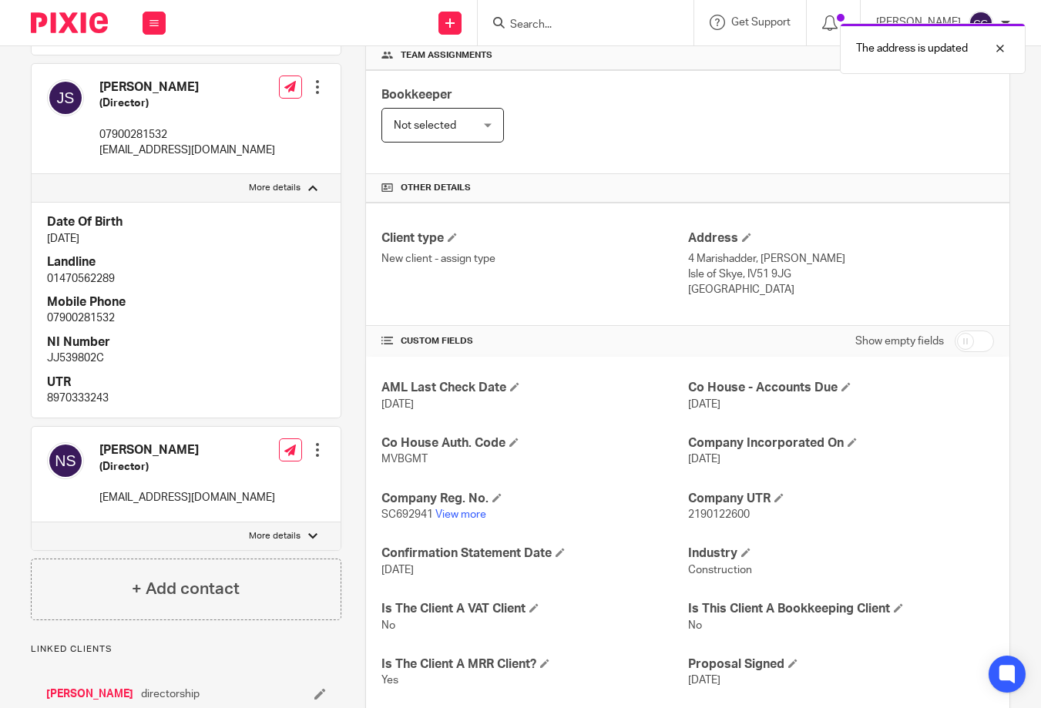
click at [291, 182] on p "More details" at bounding box center [275, 188] width 52 height 12
click at [32, 174] on input "More details" at bounding box center [31, 173] width 1 height 1
checkbox input "false"
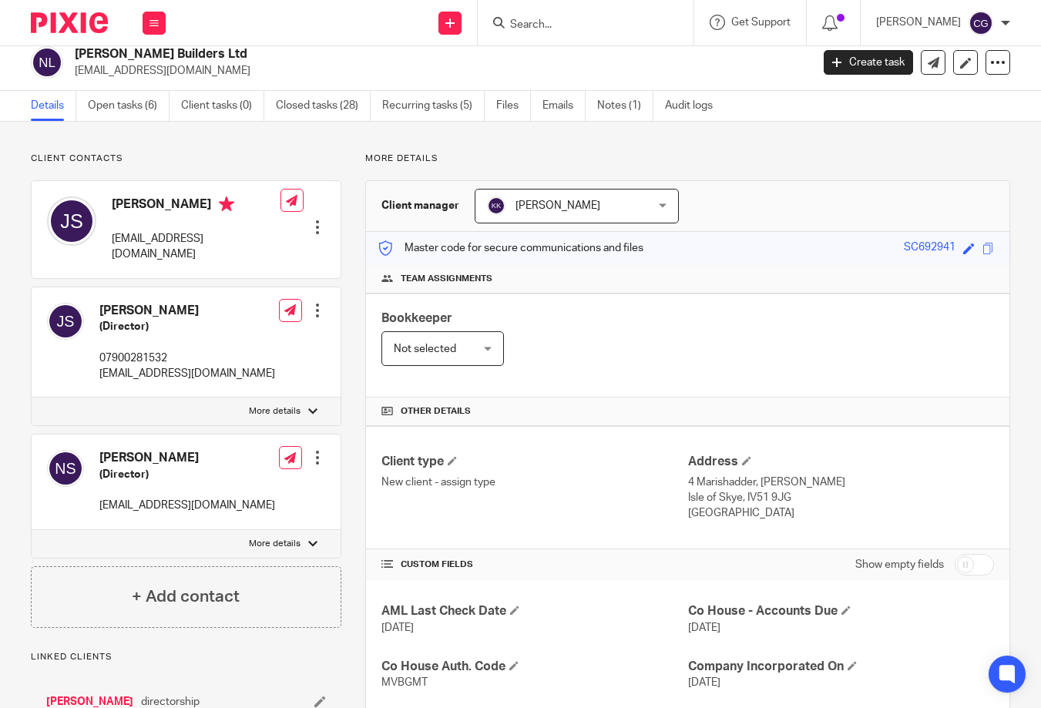
scroll to position [0, 0]
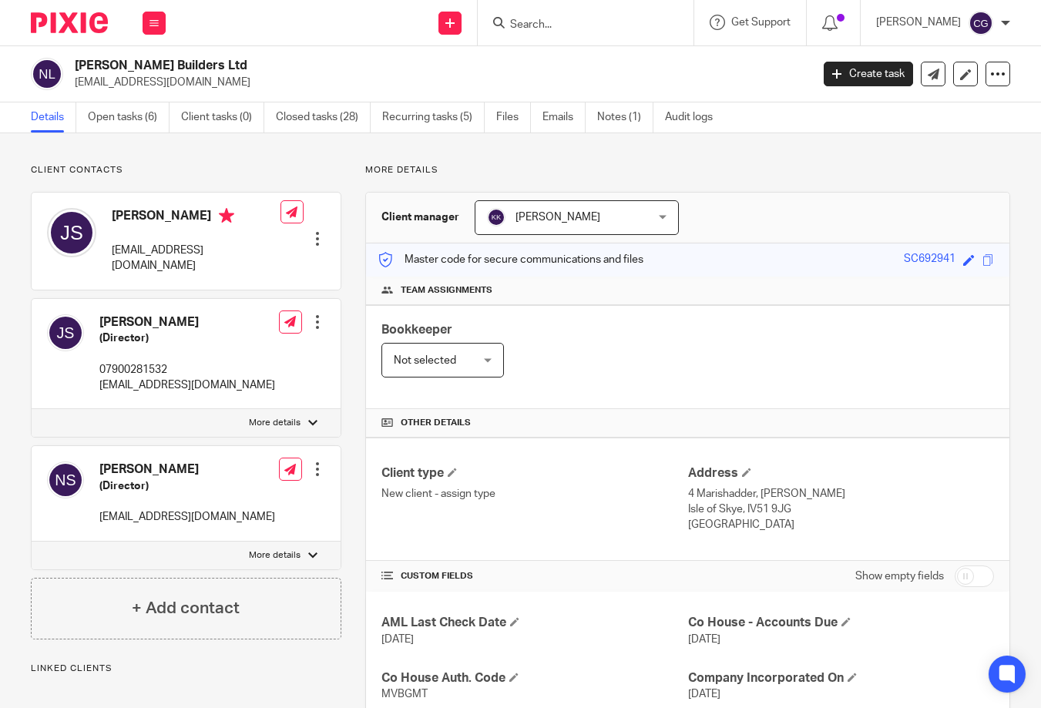
click at [613, 39] on div at bounding box center [586, 22] width 216 height 45
click at [597, 31] on form at bounding box center [591, 22] width 164 height 19
click at [583, 18] on input "Search" at bounding box center [578, 25] width 139 height 14
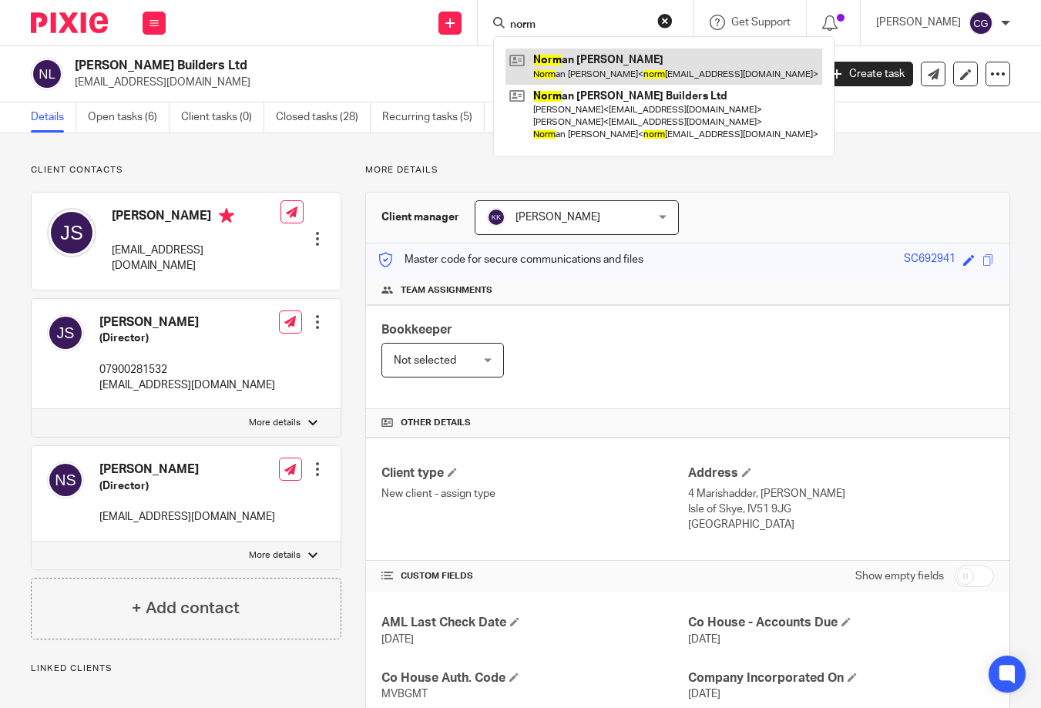
type input "norm"
click at [637, 72] on link at bounding box center [664, 66] width 317 height 35
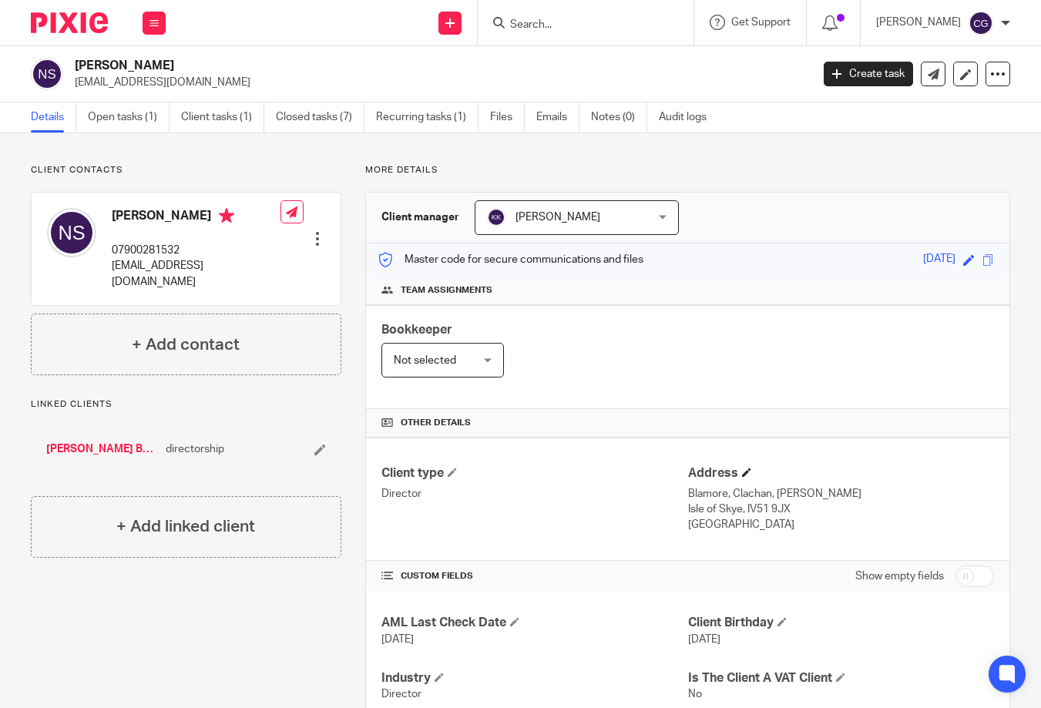
click at [745, 471] on h4 "Address" at bounding box center [841, 474] width 306 height 16
click at [744, 471] on span at bounding box center [746, 472] width 9 height 9
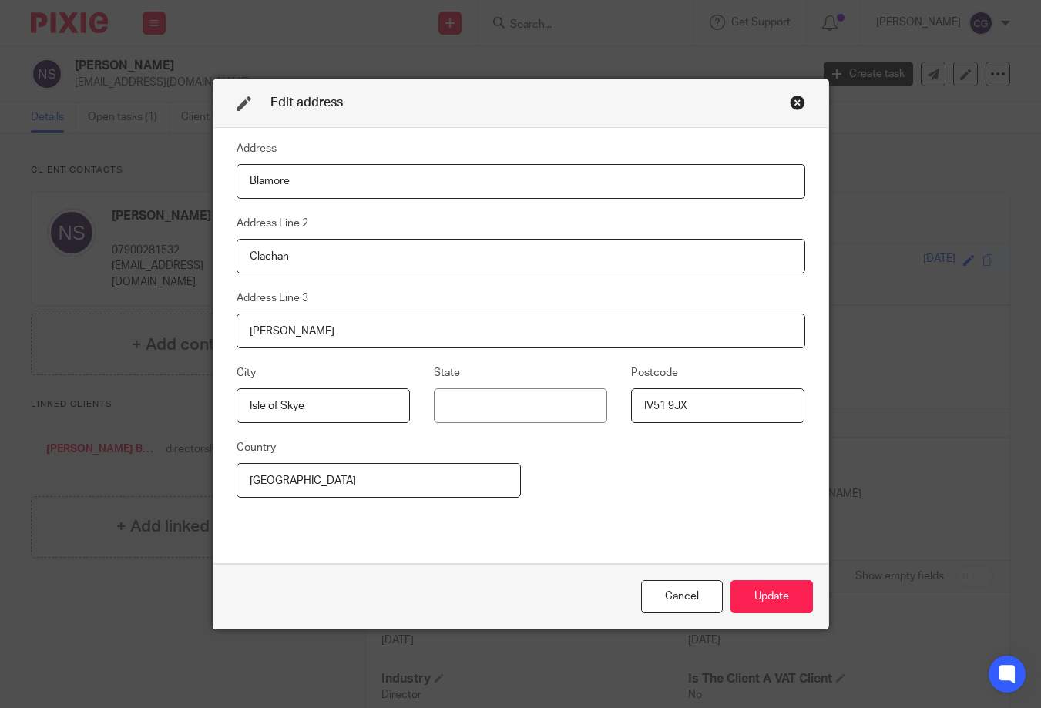
drag, startPoint x: 277, startPoint y: 187, endPoint x: 210, endPoint y: 190, distance: 67.9
click at [213, 190] on div "Address Blamore Address Line 2 Clachan Address Line 3 [PERSON_NAME] City [GEOGR…" at bounding box center [520, 346] width 615 height 437
drag, startPoint x: 281, startPoint y: 187, endPoint x: 243, endPoint y: 180, distance: 39.2
click at [243, 180] on input "Blamore" at bounding box center [521, 181] width 569 height 35
type input "4 Marishadder"
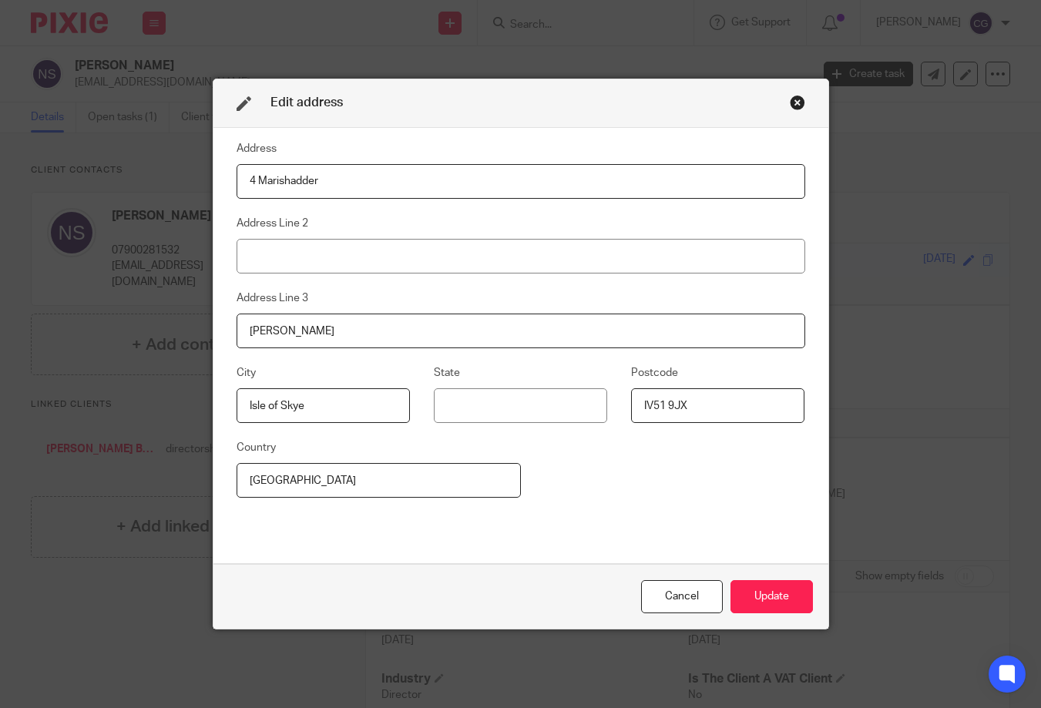
click at [709, 405] on input "IV51 9JX" at bounding box center [717, 405] width 173 height 35
type input "IV51 9JG"
click at [773, 600] on button "Update" at bounding box center [772, 596] width 82 height 33
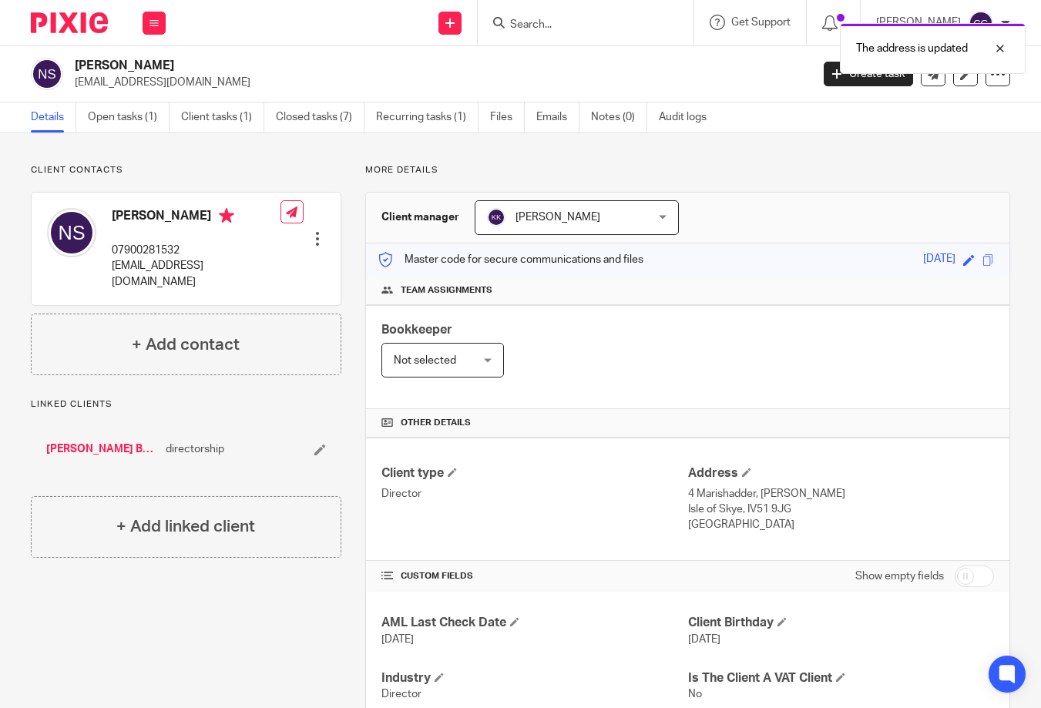
click at [566, 23] on div "The address is updated" at bounding box center [774, 44] width 506 height 59
click at [566, 26] on div "The address is updated" at bounding box center [774, 44] width 506 height 59
click at [587, 26] on input "Search" at bounding box center [578, 25] width 139 height 14
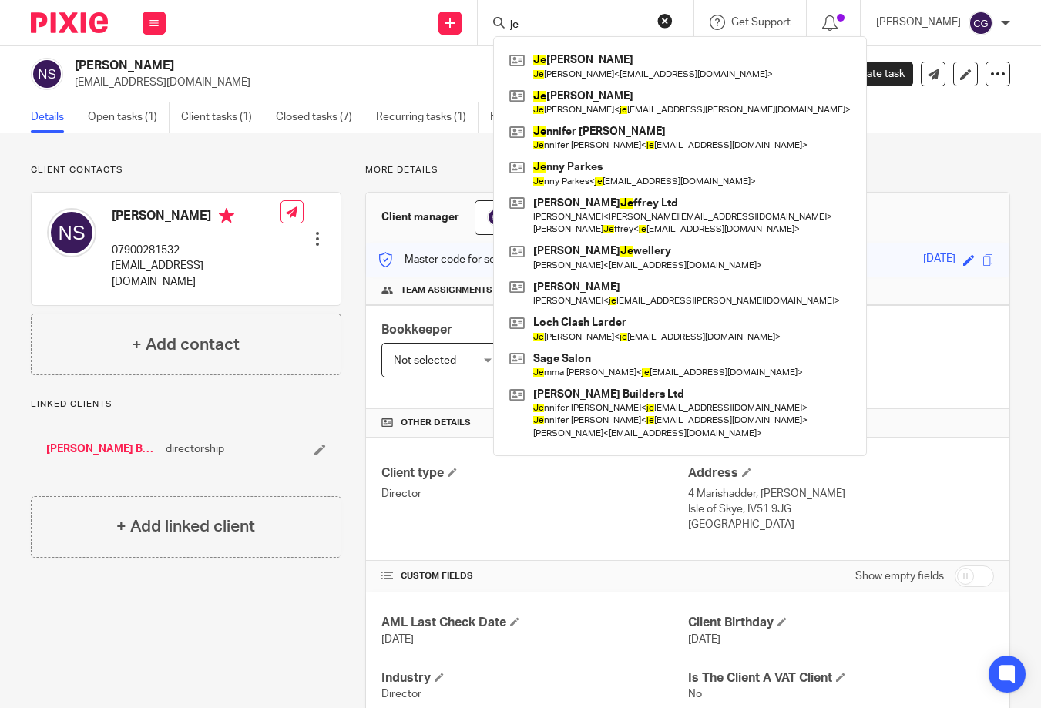
type input "j"
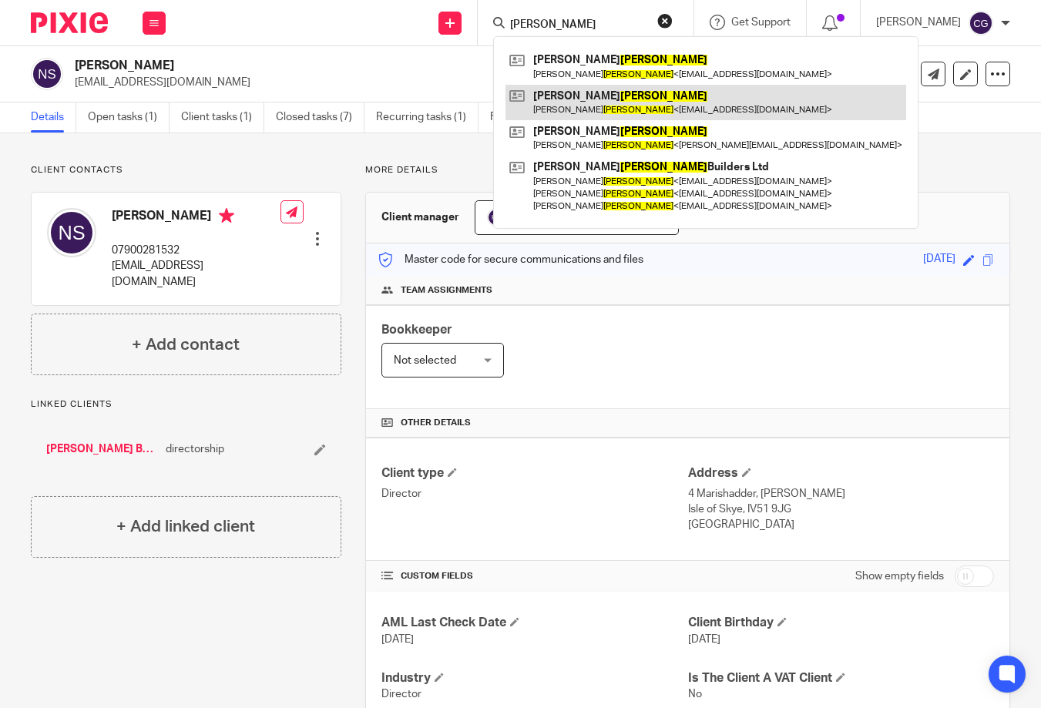
type input "[PERSON_NAME]"
click at [626, 94] on link at bounding box center [706, 102] width 401 height 35
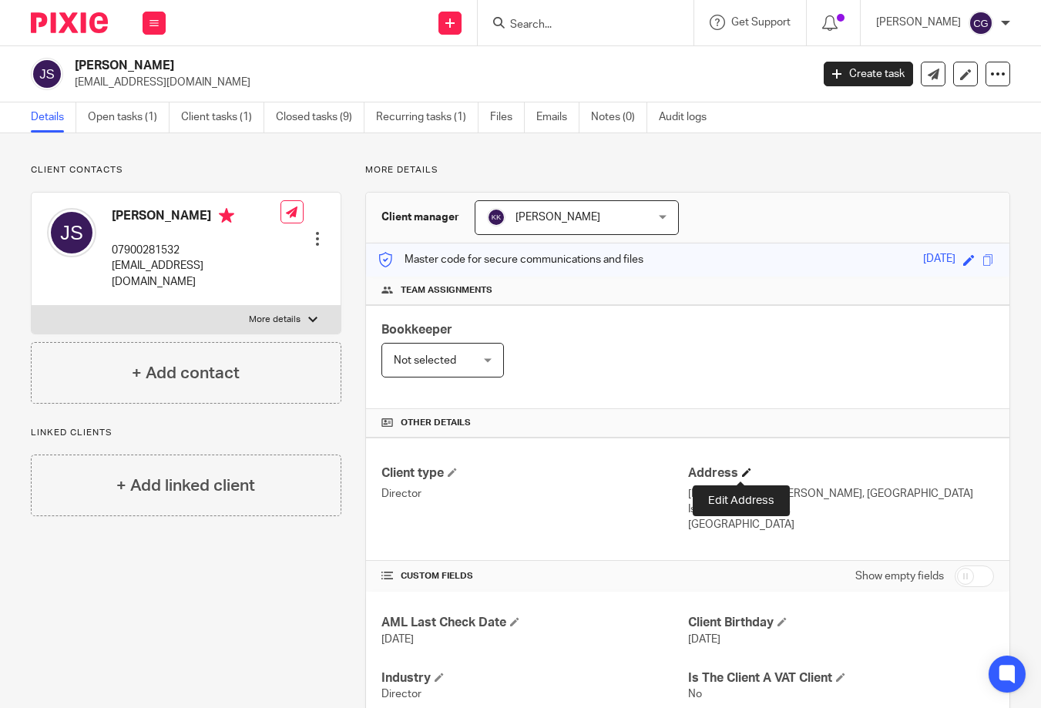
click at [742, 471] on span at bounding box center [746, 472] width 9 height 9
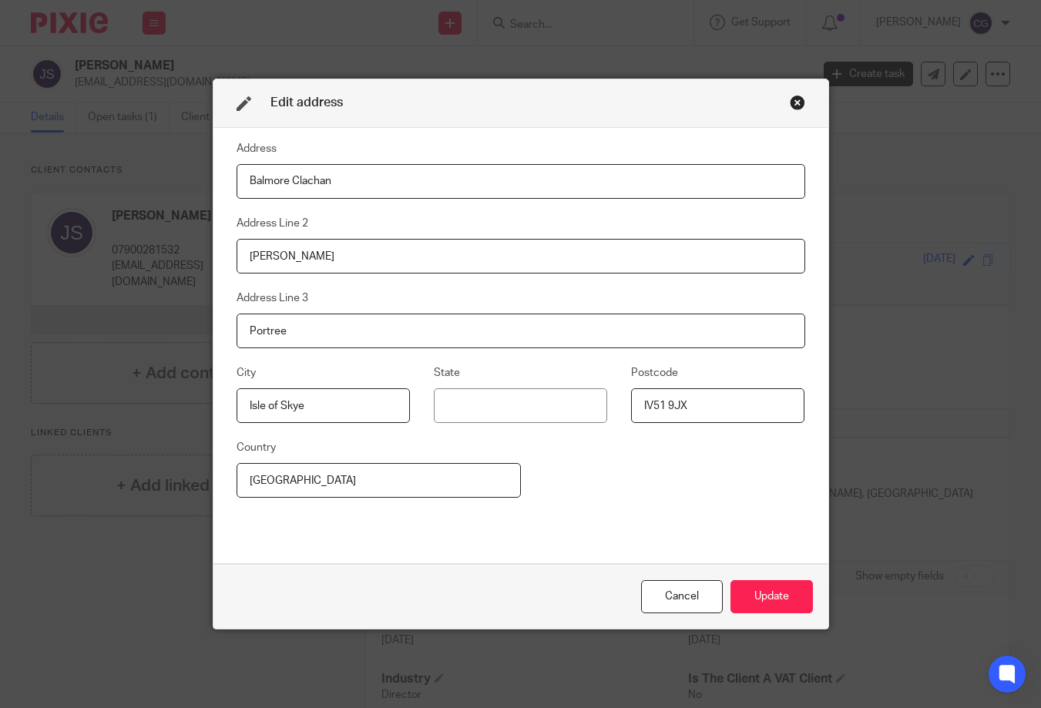
drag, startPoint x: 332, startPoint y: 184, endPoint x: 202, endPoint y: 182, distance: 130.3
click at [202, 182] on div "Edit address Address Balmore Clachan Address Line 2 [PERSON_NAME] Address Line …" at bounding box center [520, 354] width 1041 height 708
type input "4 Marishadder"
click at [738, 408] on input "IV51 9JX" at bounding box center [717, 405] width 173 height 35
type input "IV51 9JG"
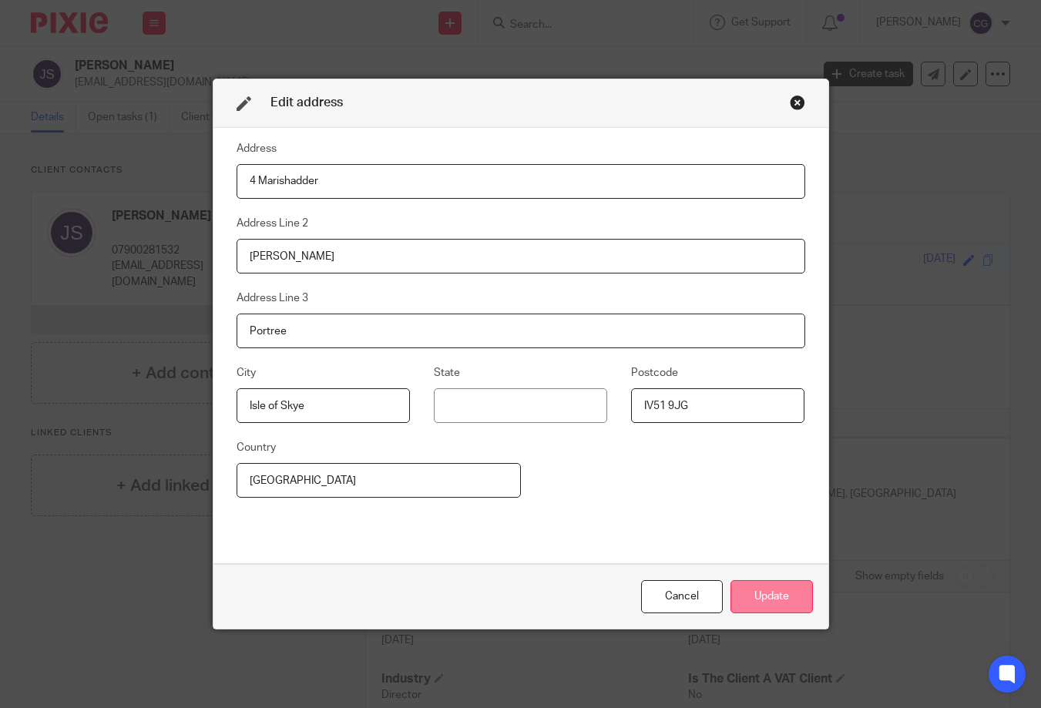
click at [767, 592] on button "Update" at bounding box center [772, 596] width 82 height 33
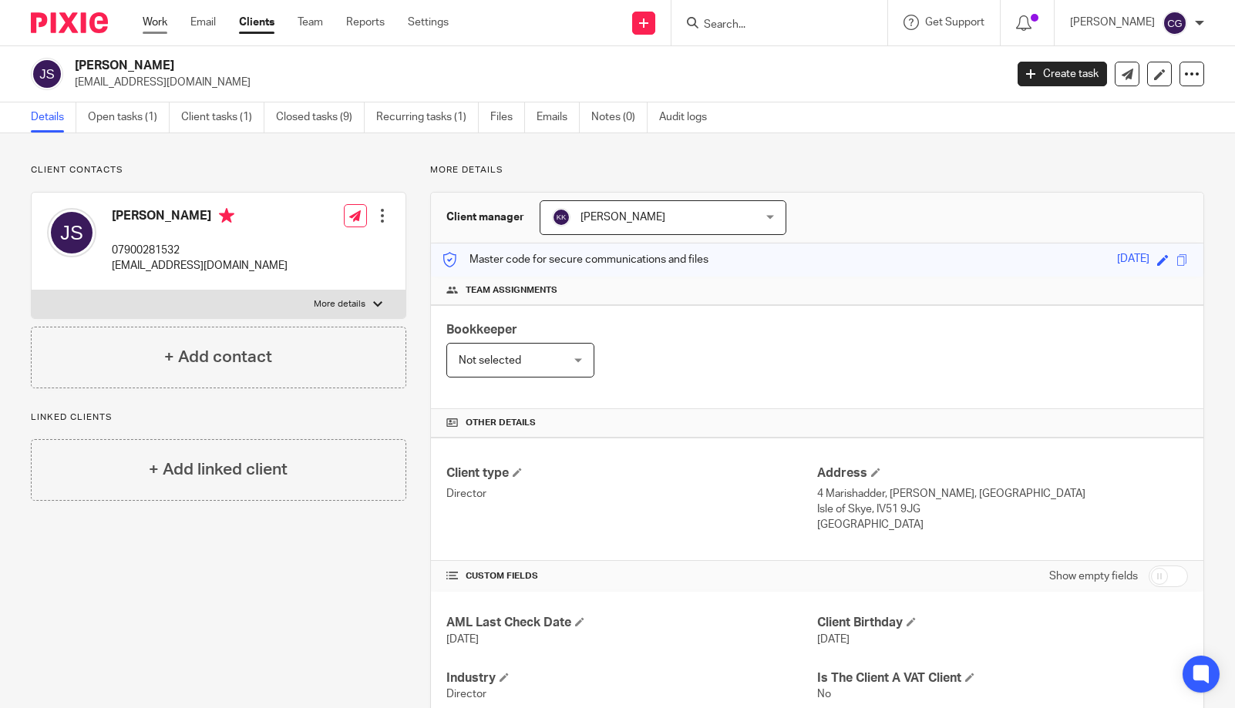
click at [166, 19] on link "Work" at bounding box center [155, 22] width 25 height 15
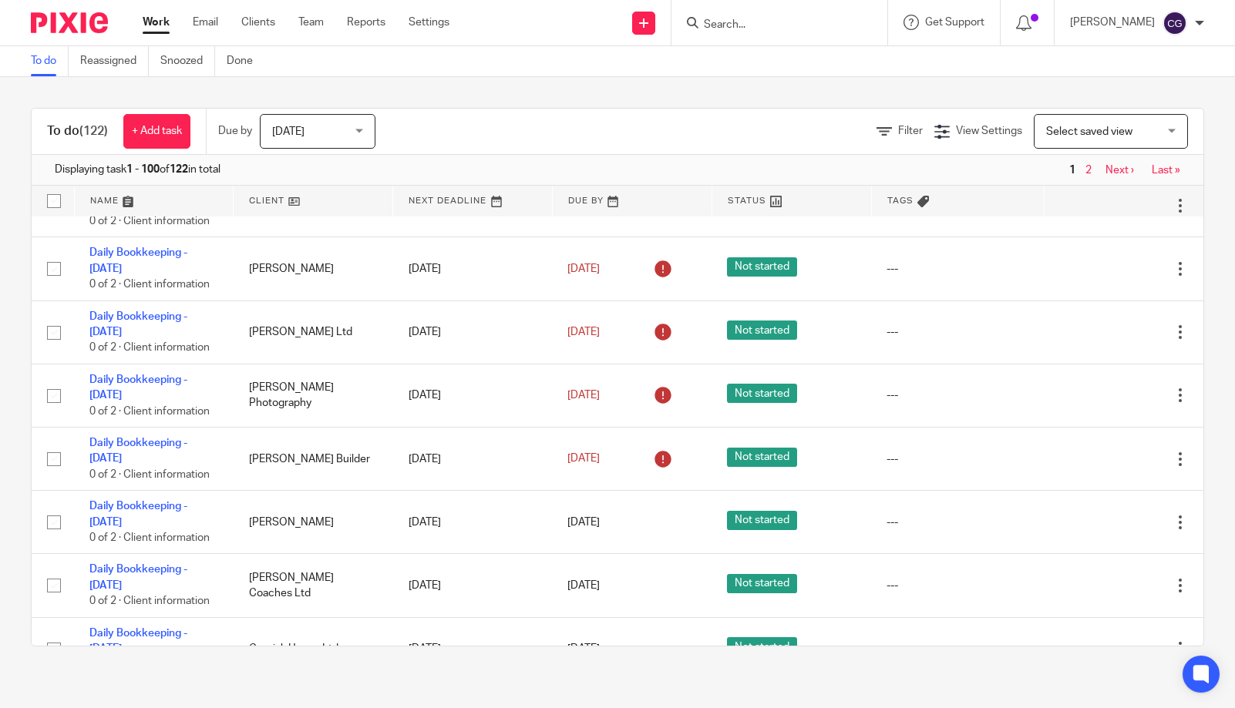
scroll to position [1816, 0]
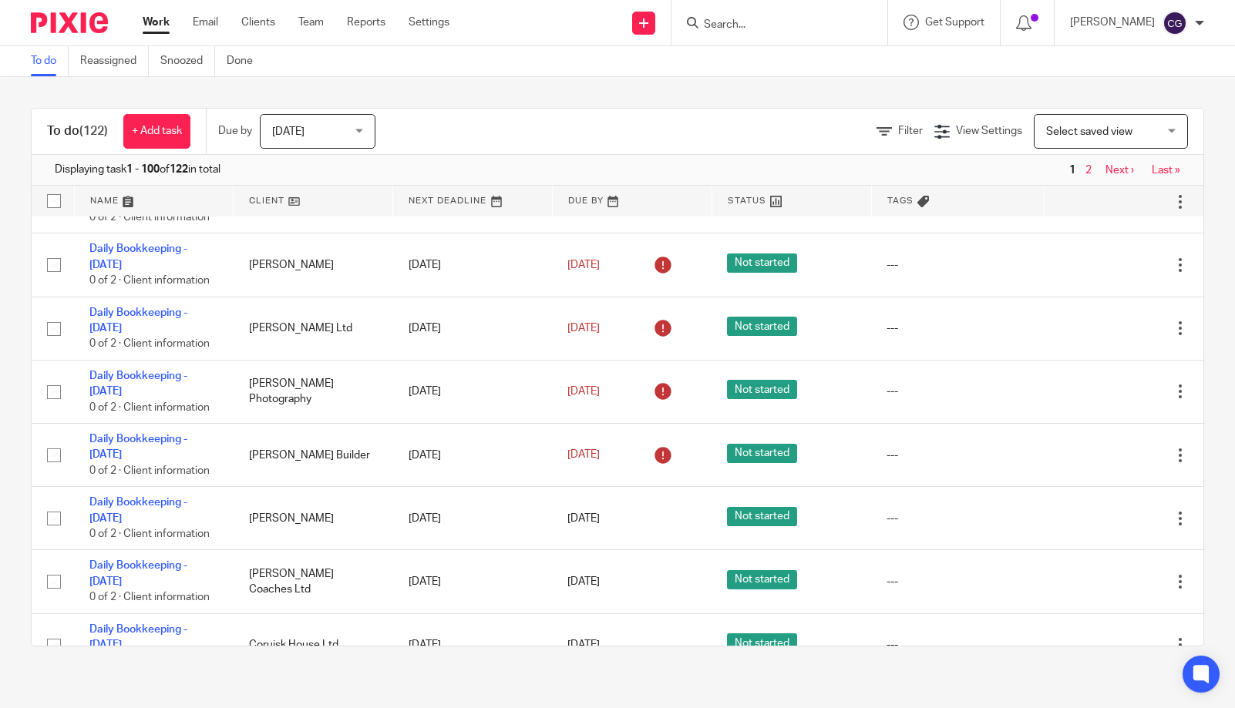
click at [1095, 83] on icon at bounding box center [1102, 75] width 15 height 15
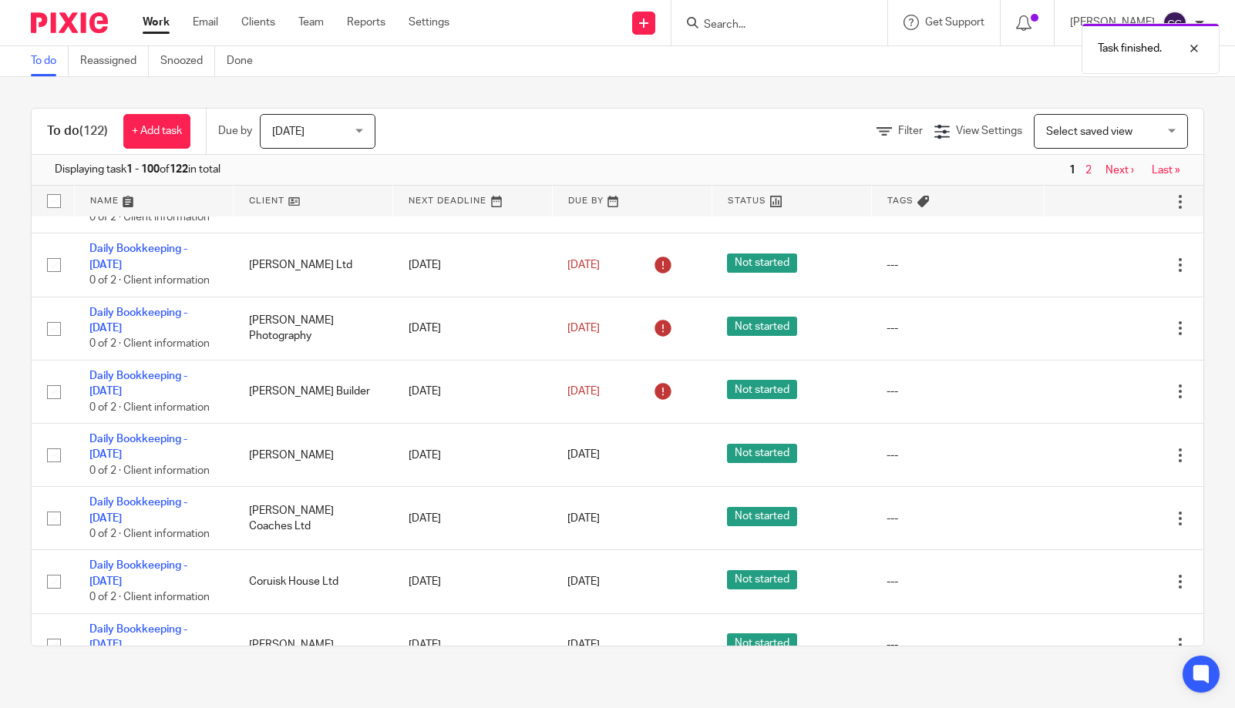
click at [1095, 83] on icon at bounding box center [1102, 75] width 15 height 15
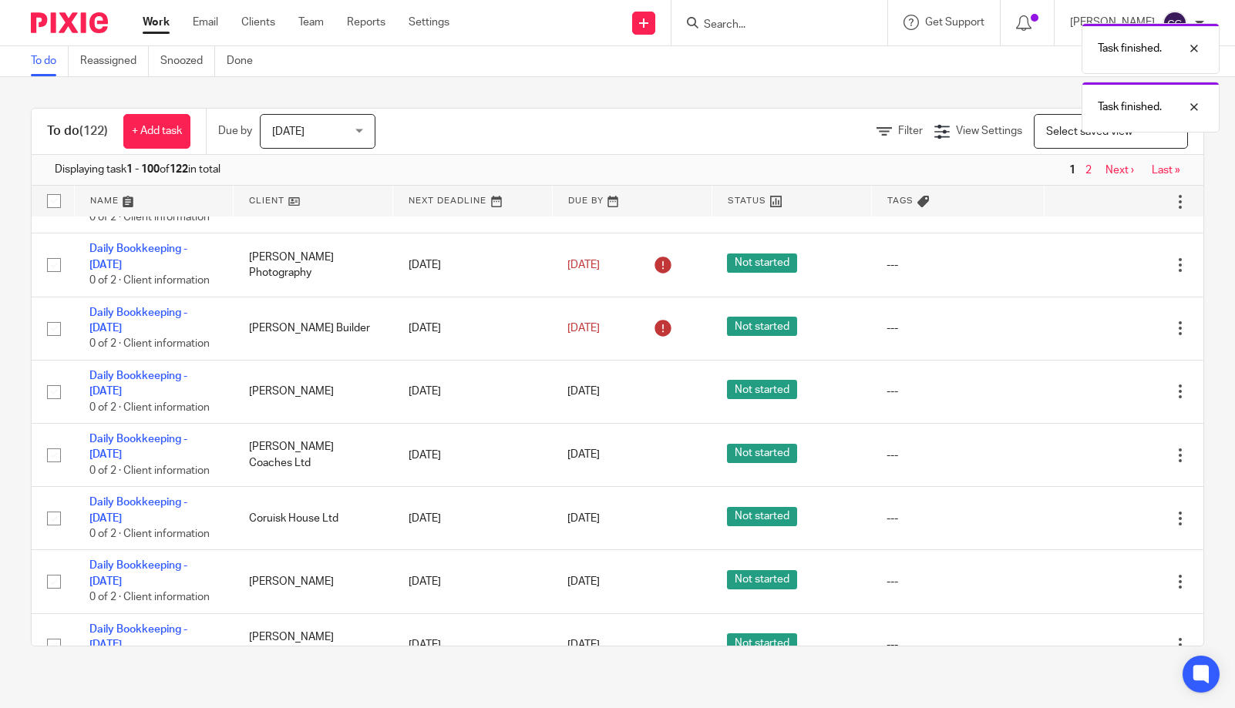
click at [1095, 83] on icon at bounding box center [1102, 75] width 15 height 15
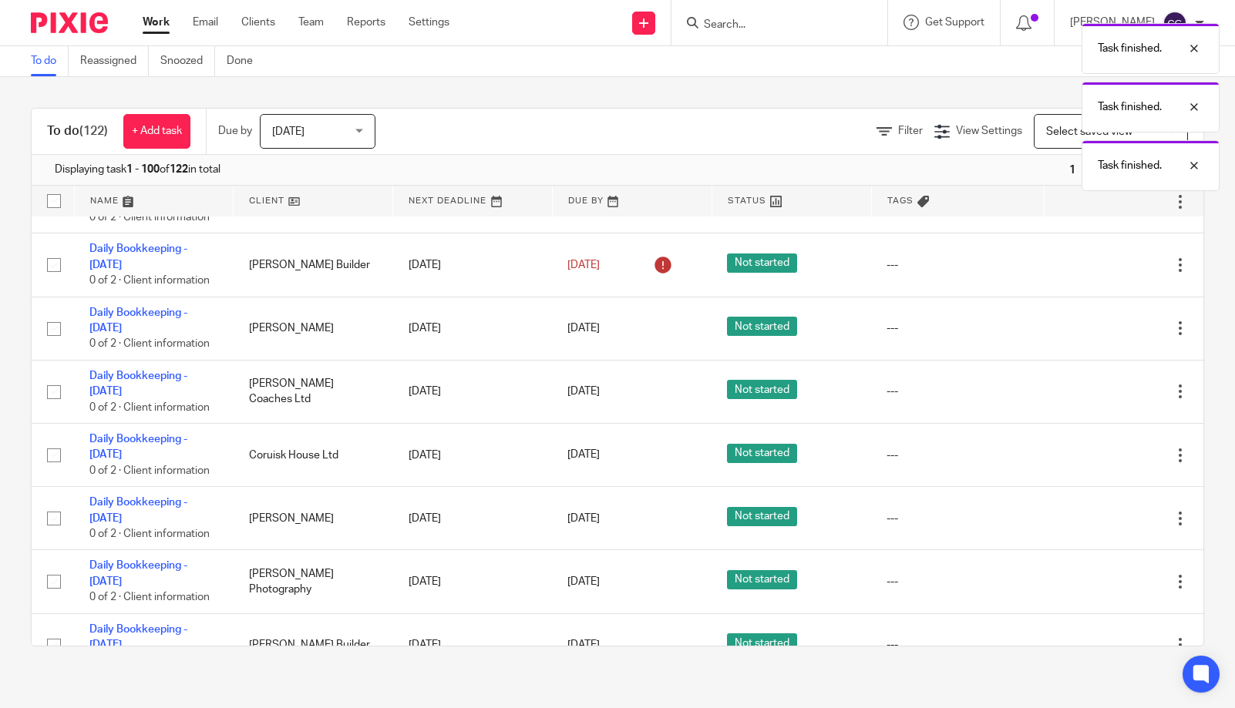
click at [1095, 83] on icon at bounding box center [1102, 75] width 15 height 15
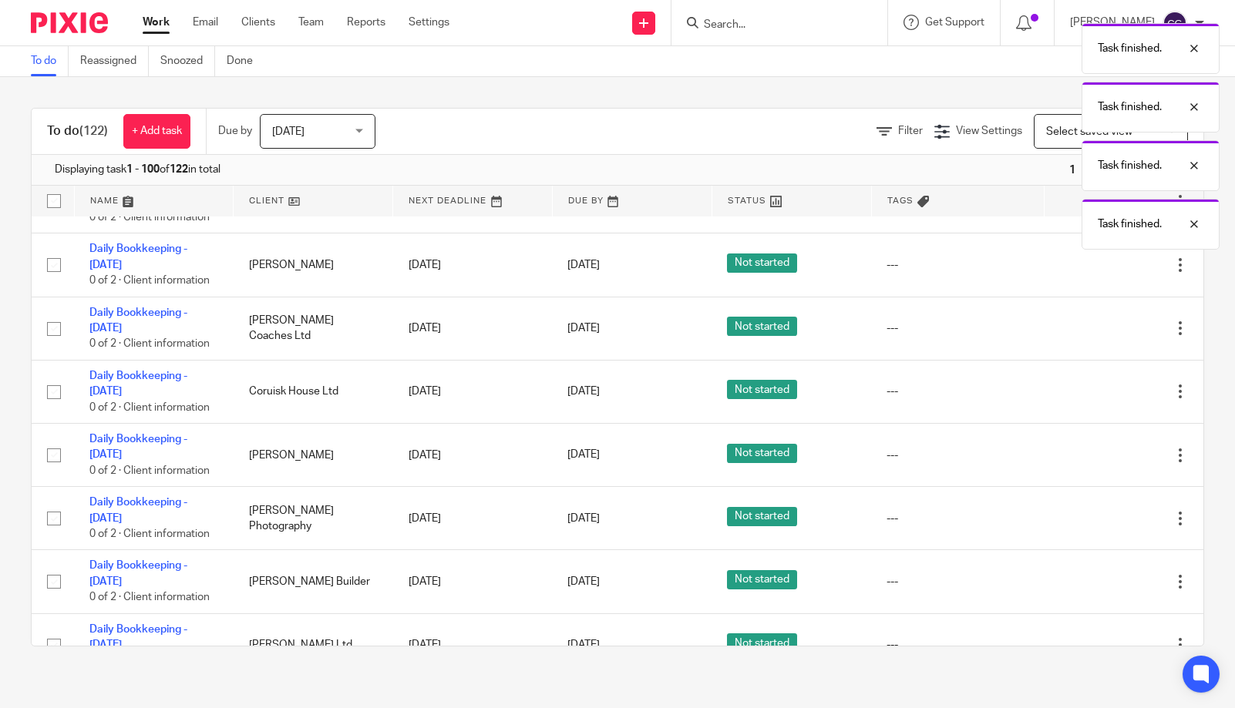
click at [1095, 83] on icon at bounding box center [1102, 75] width 15 height 15
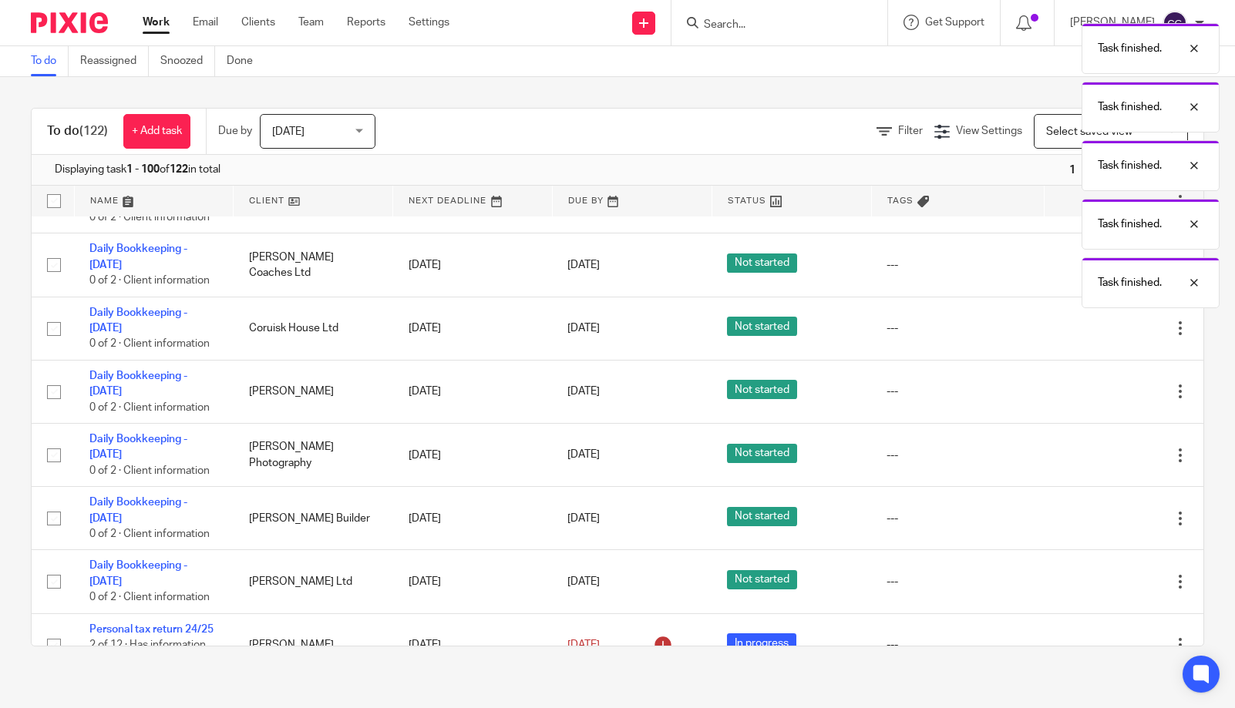
click at [1062, 260] on div "Task finished. Task finished. Task finished. Task finished. Task finished." at bounding box center [918, 161] width 602 height 293
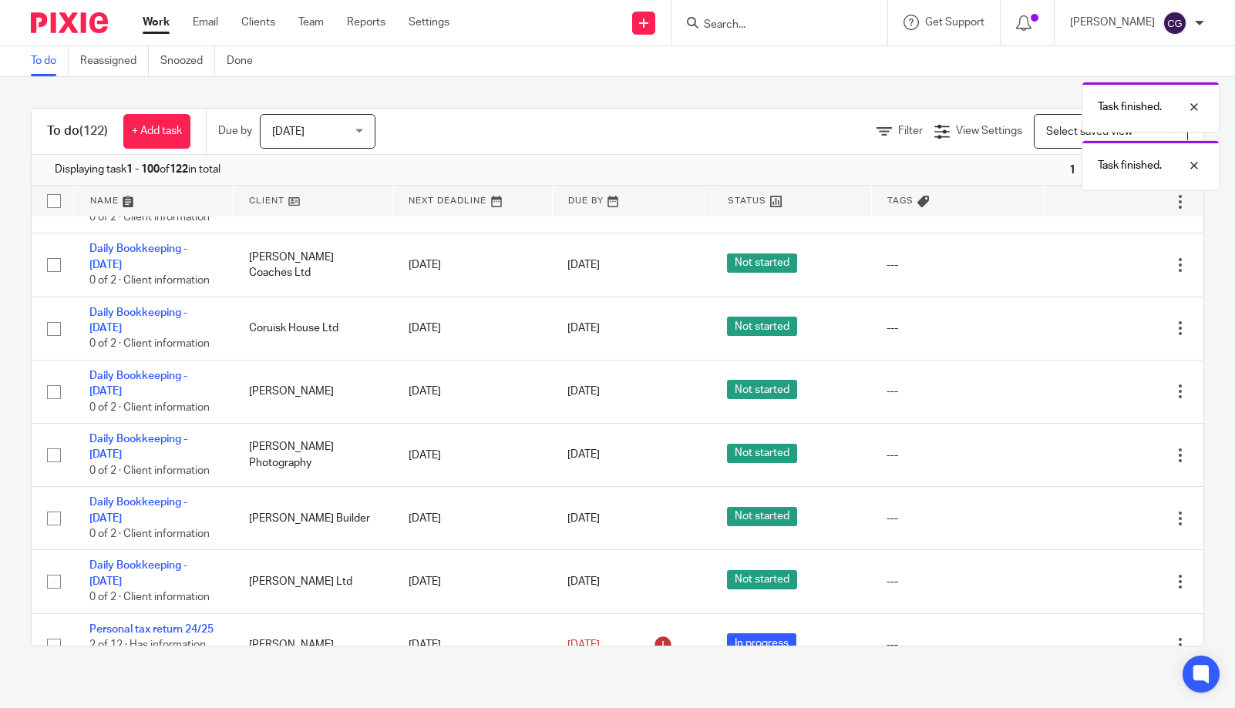
click at [1095, 83] on icon at bounding box center [1102, 75] width 15 height 15
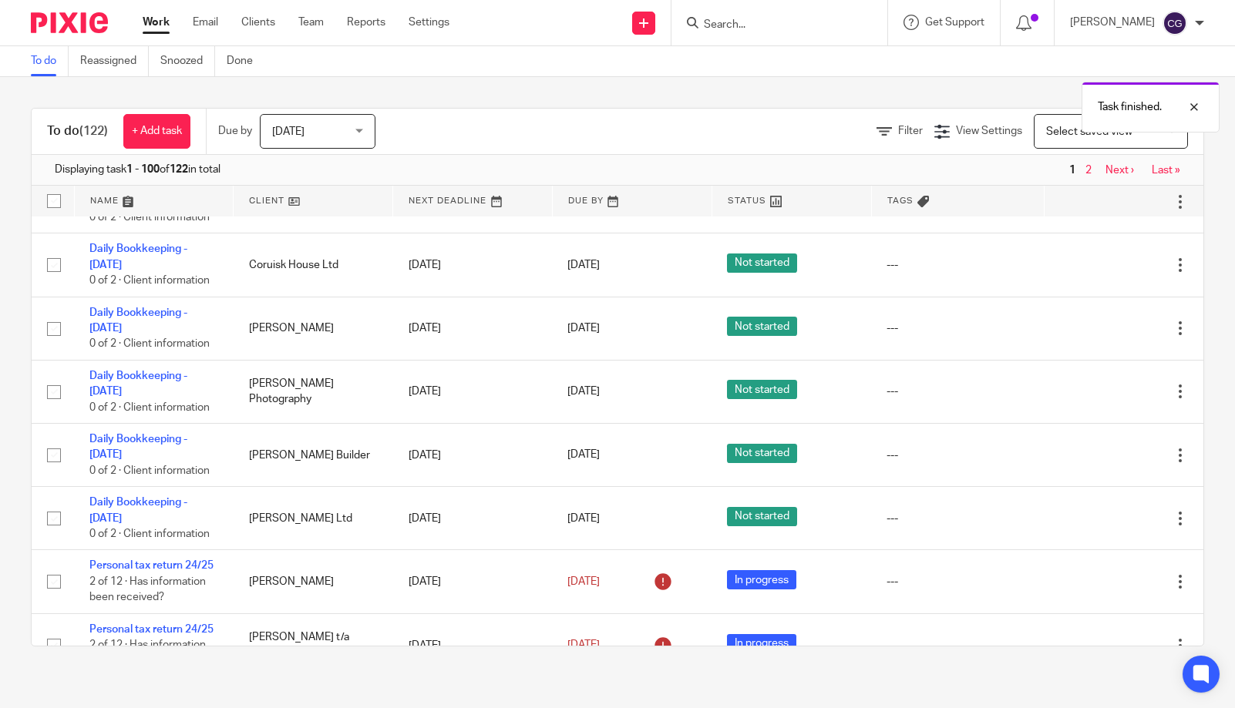
click at [1095, 83] on icon at bounding box center [1102, 75] width 15 height 15
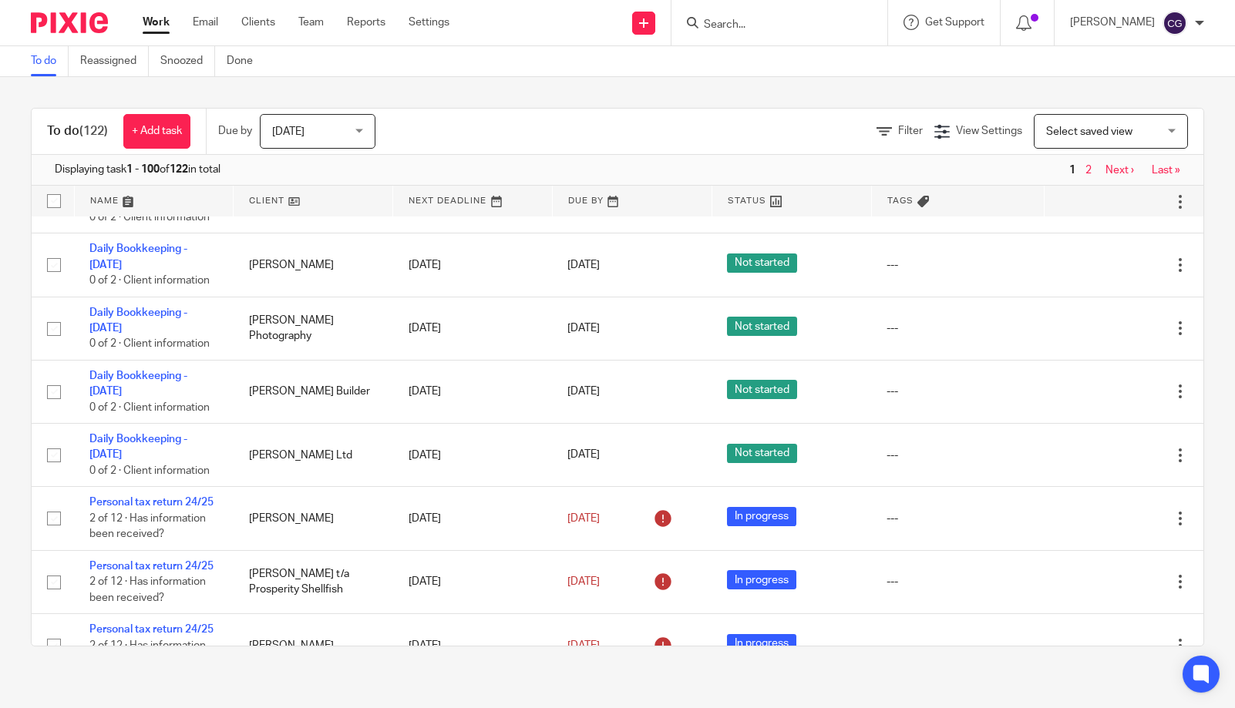
click at [1095, 83] on icon at bounding box center [1102, 75] width 15 height 15
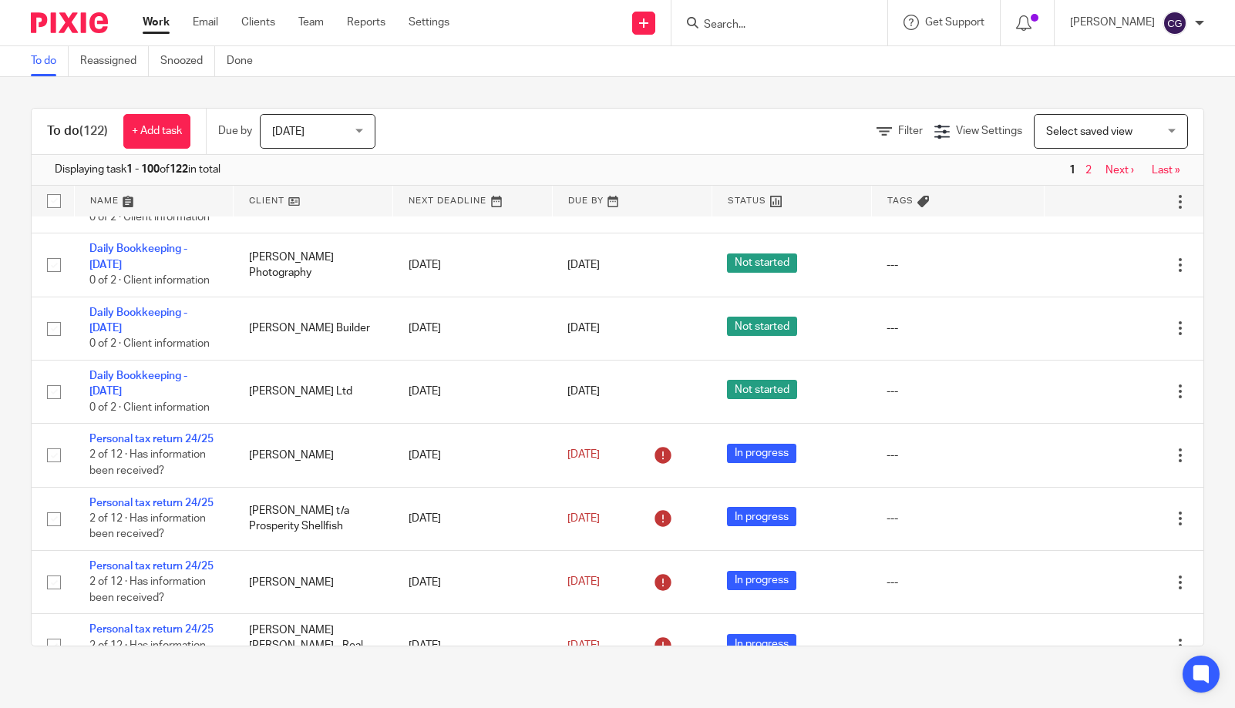
click at [1095, 83] on icon at bounding box center [1102, 75] width 15 height 15
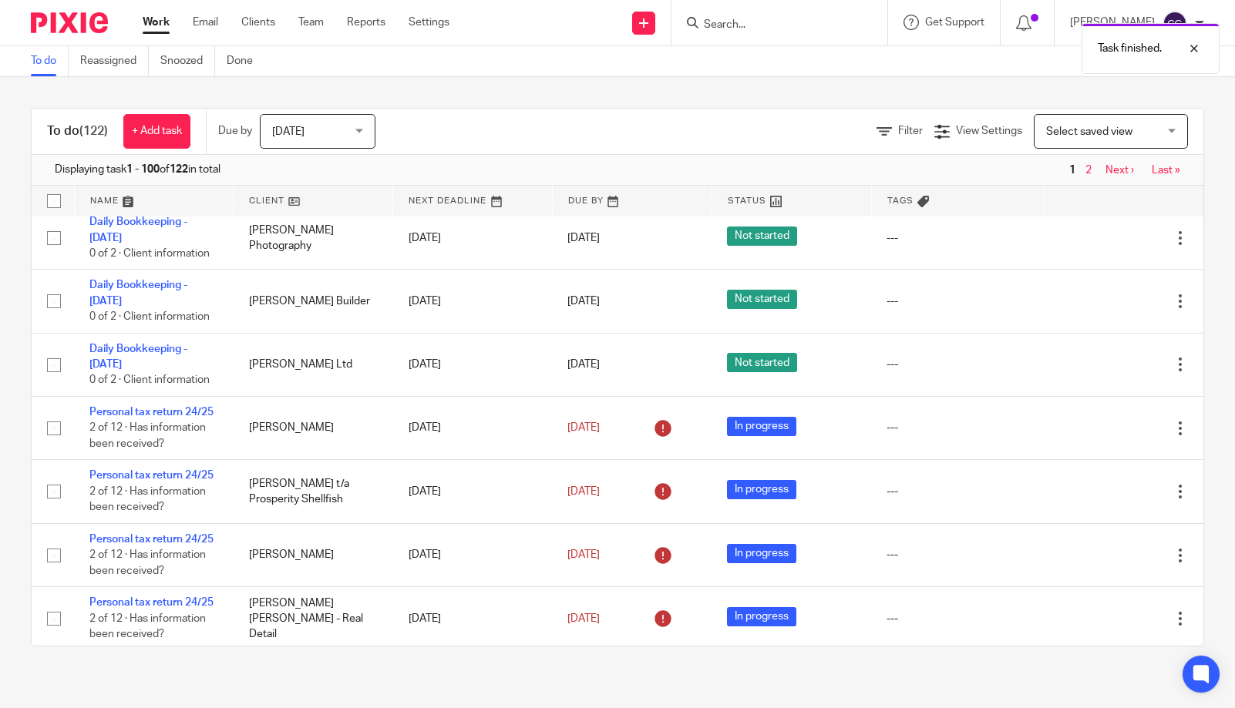
scroll to position [1790, 0]
